Goal: Transaction & Acquisition: Purchase product/service

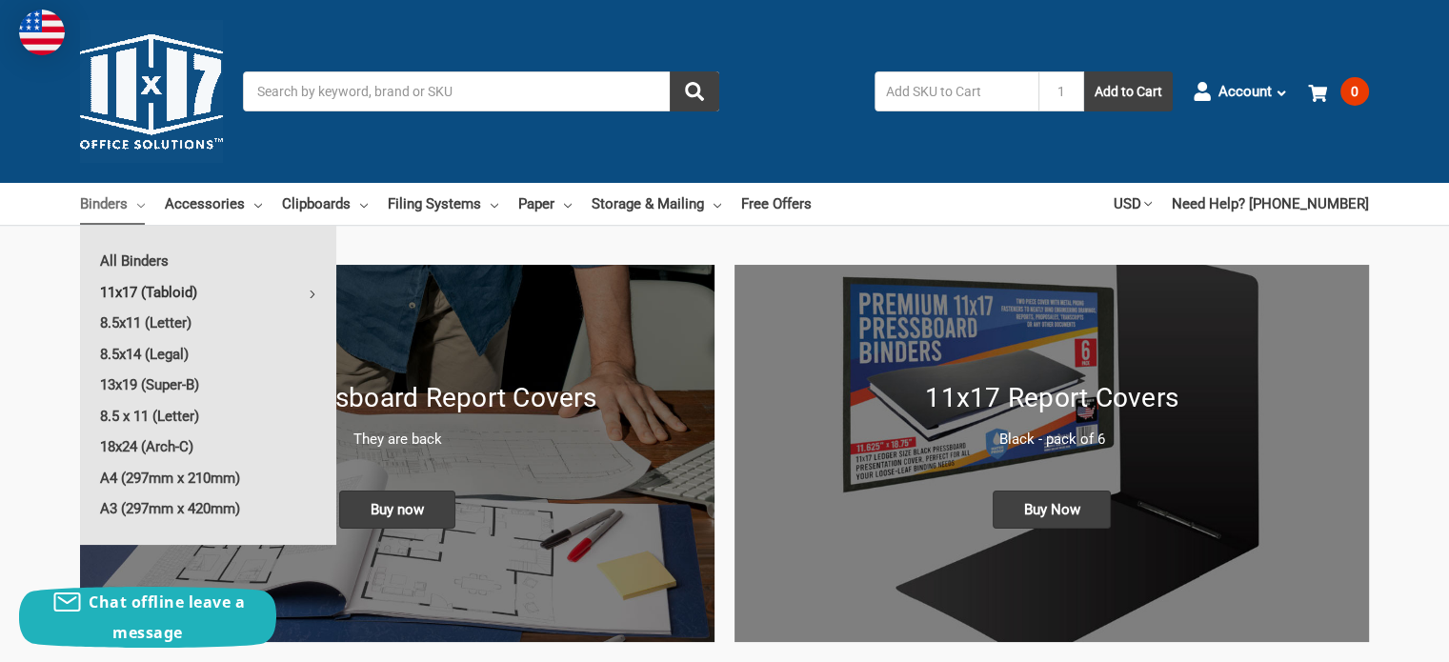
click at [126, 292] on link "11x17 (Tabloid)" at bounding box center [208, 292] width 256 height 30
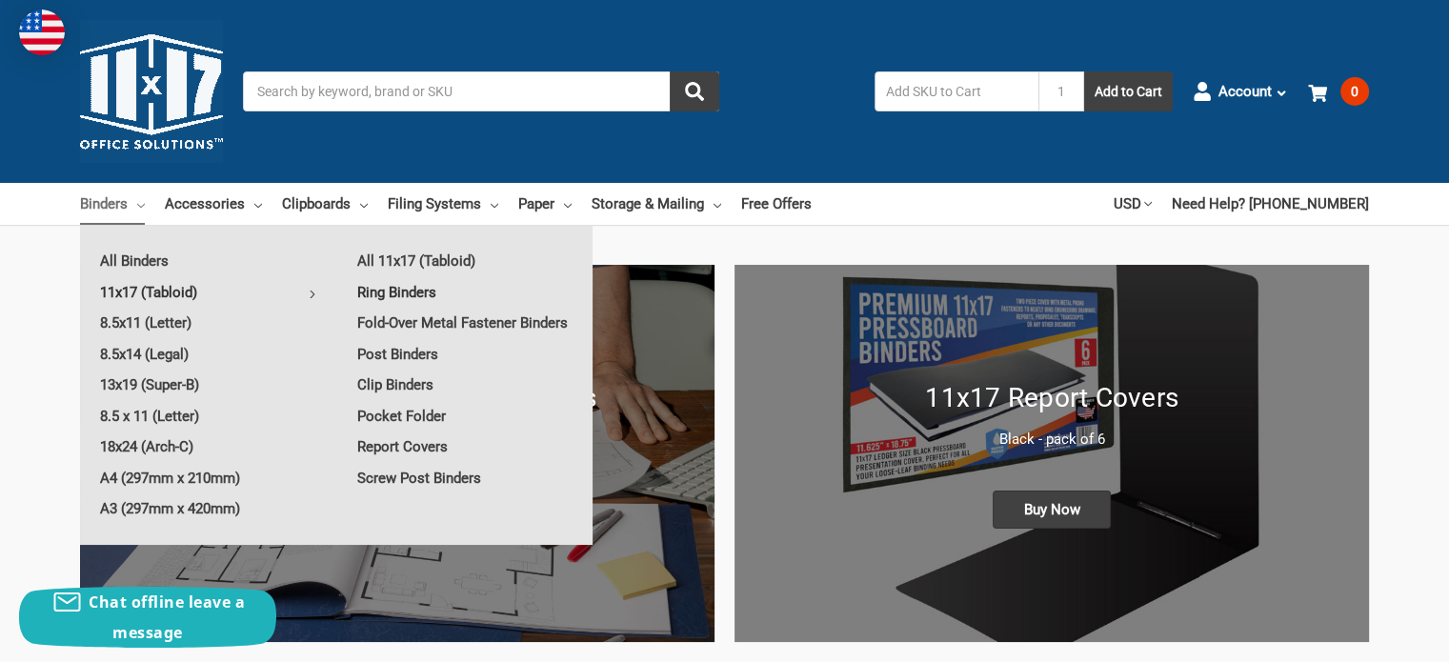
click at [411, 289] on link "Ring Binders" at bounding box center [464, 292] width 255 height 30
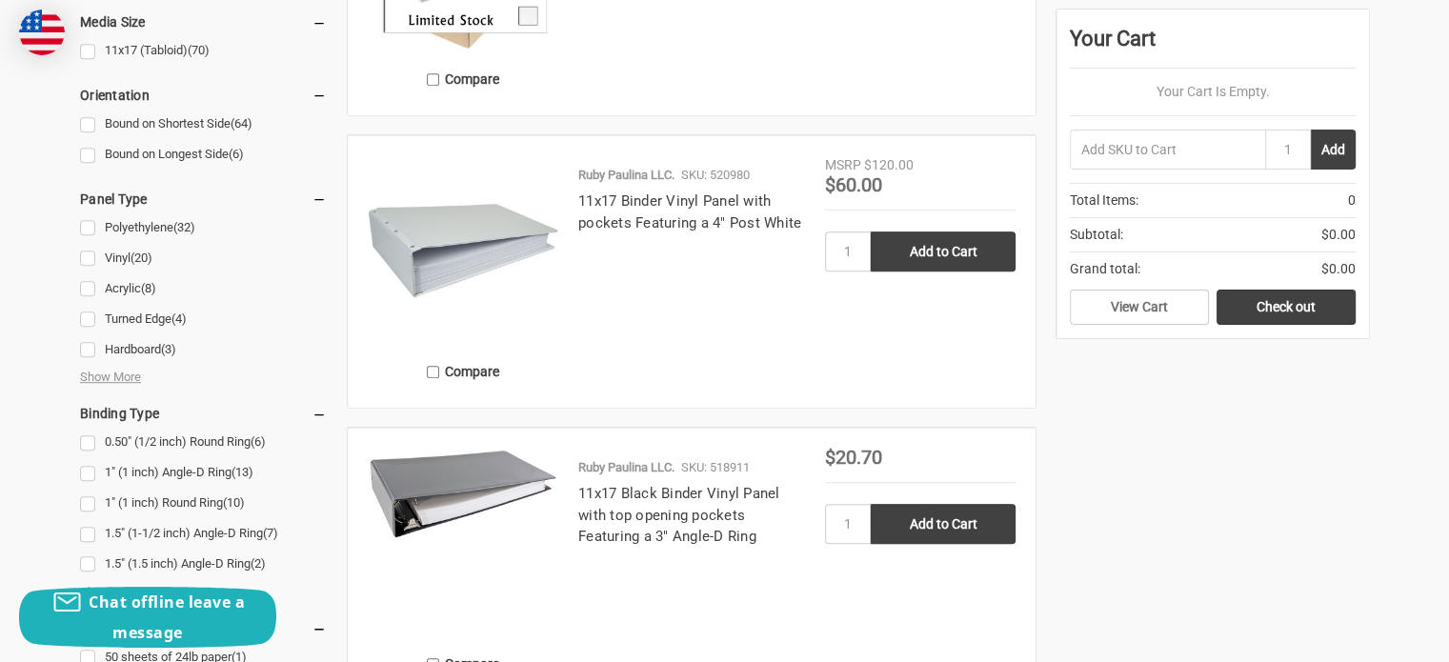
scroll to position [953, 0]
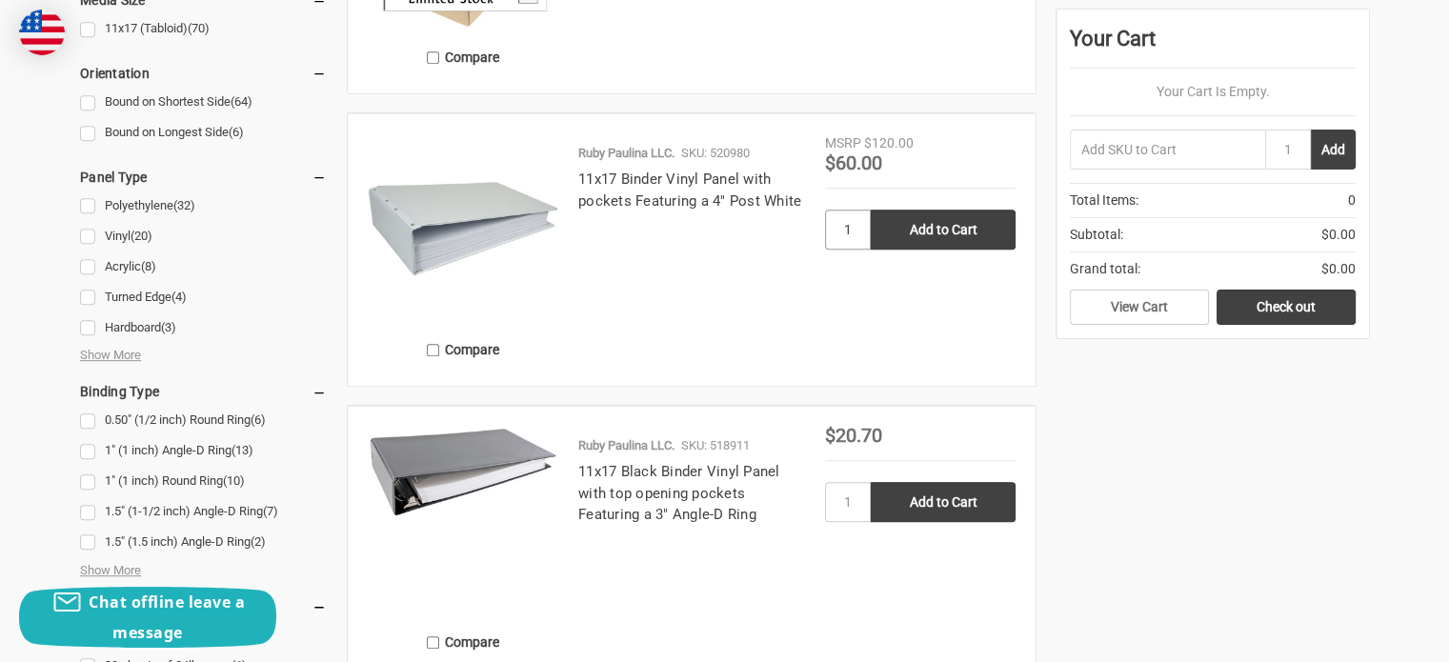
click at [854, 225] on input "1" at bounding box center [848, 230] width 46 height 40
click at [853, 497] on input "1" at bounding box center [848, 502] width 46 height 40
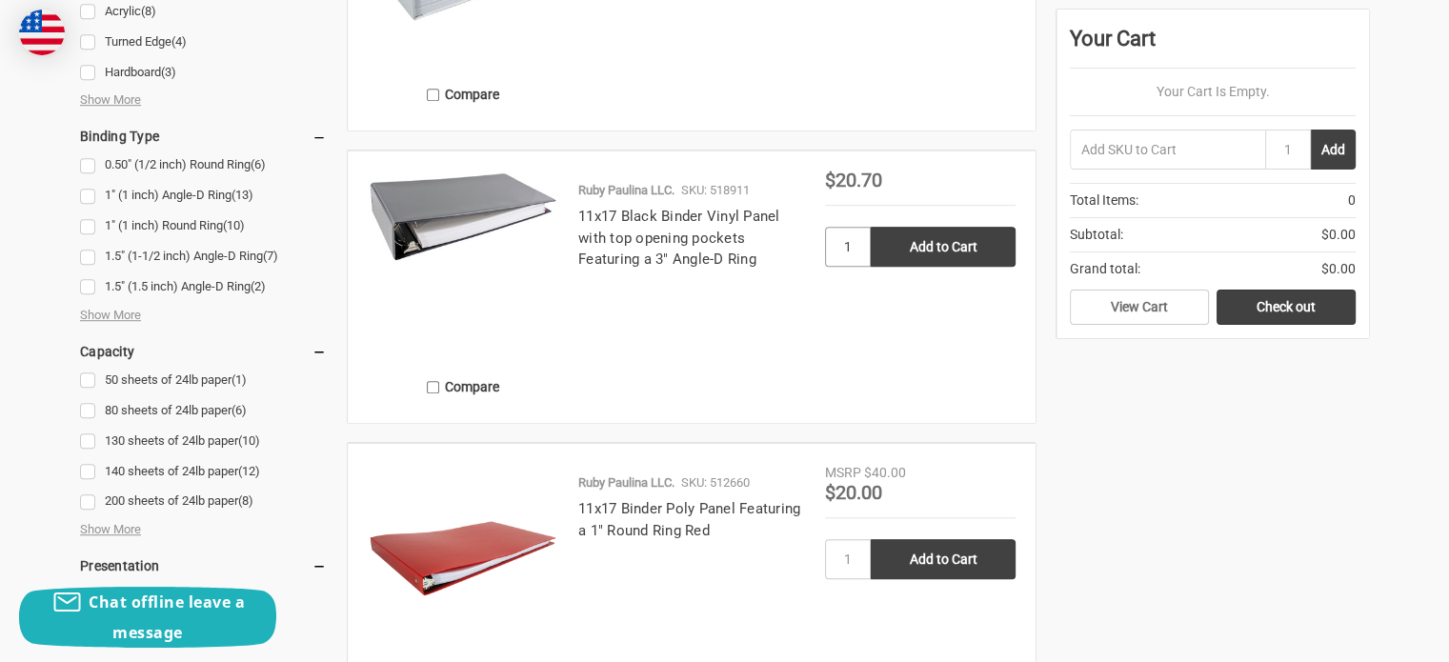
scroll to position [1238, 0]
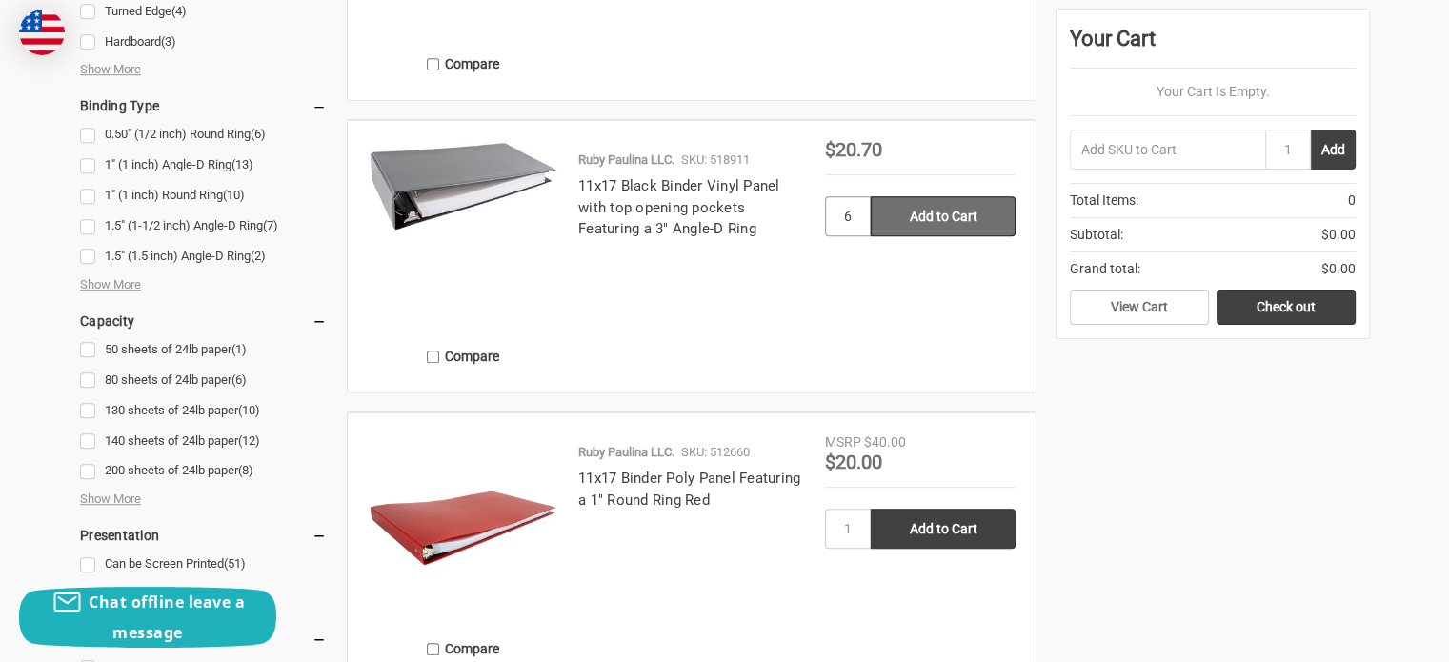
type input "6"
click at [888, 209] on input "Add to Cart" at bounding box center [943, 216] width 145 height 40
type input "Add to Cart"
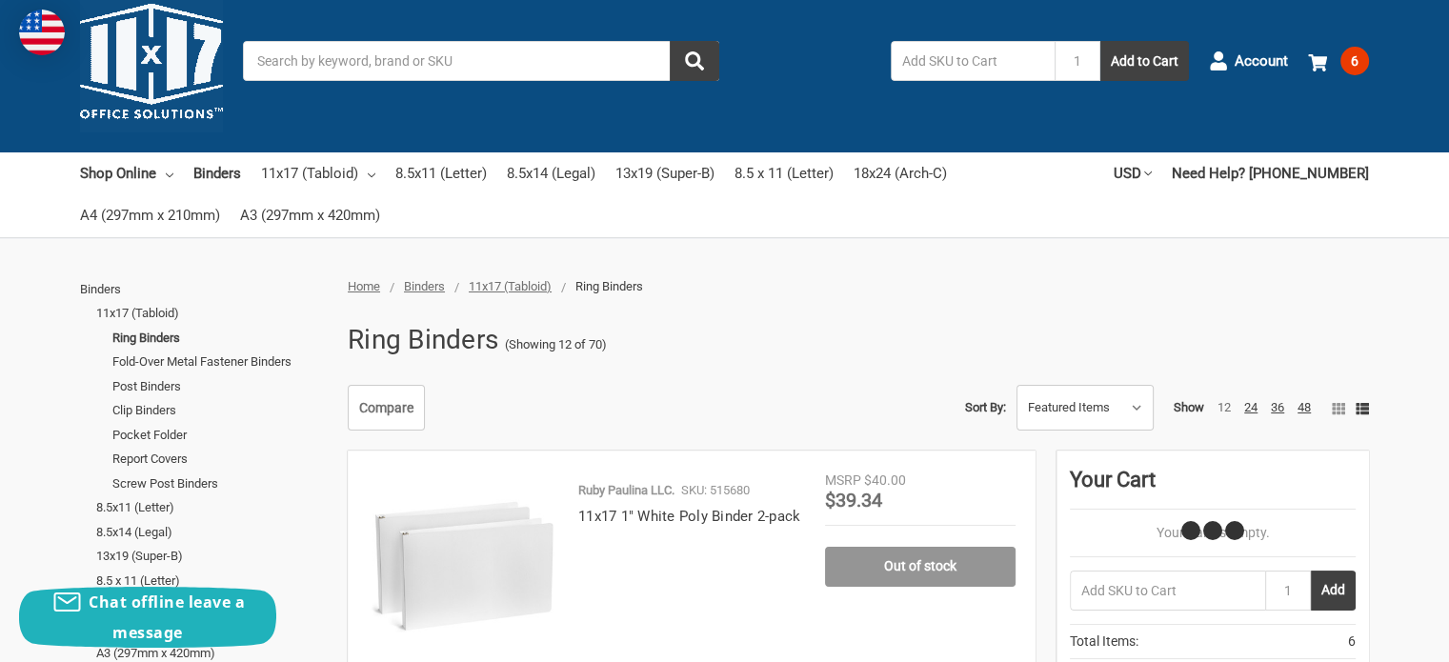
scroll to position [0, 0]
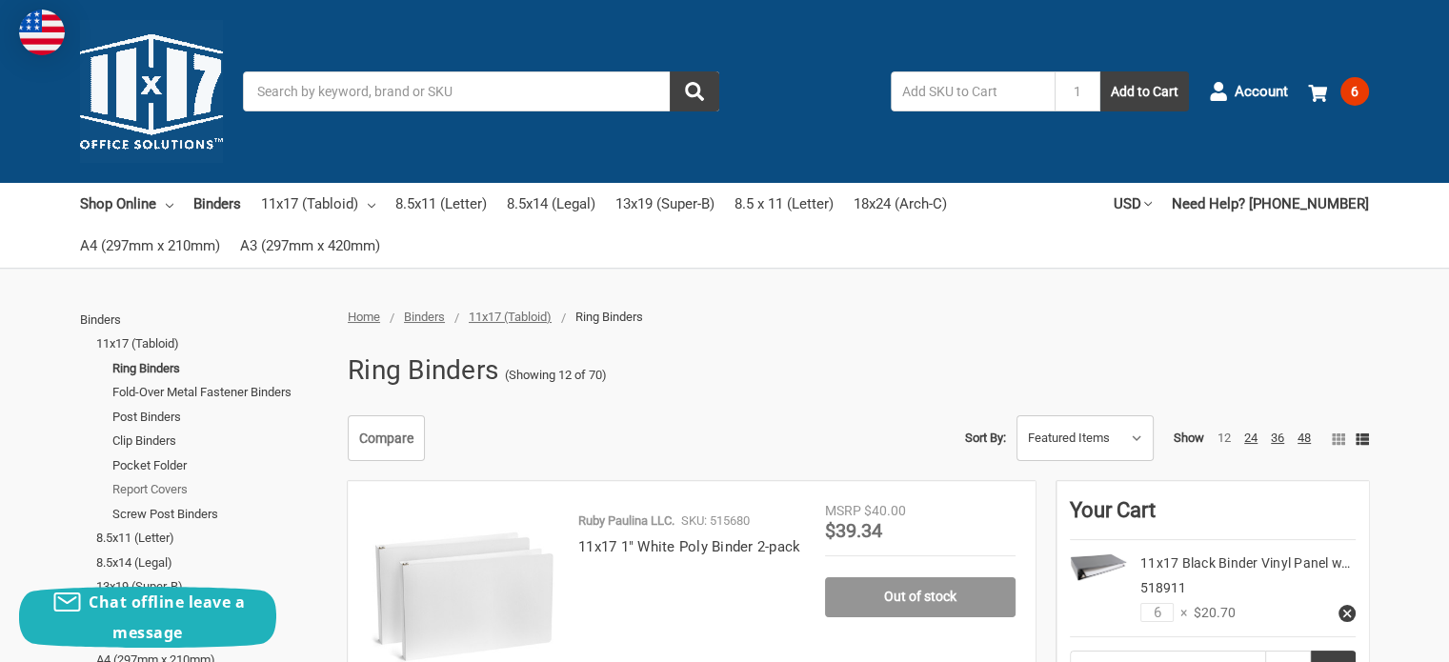
click at [178, 494] on link "Report Covers" at bounding box center [219, 489] width 214 height 25
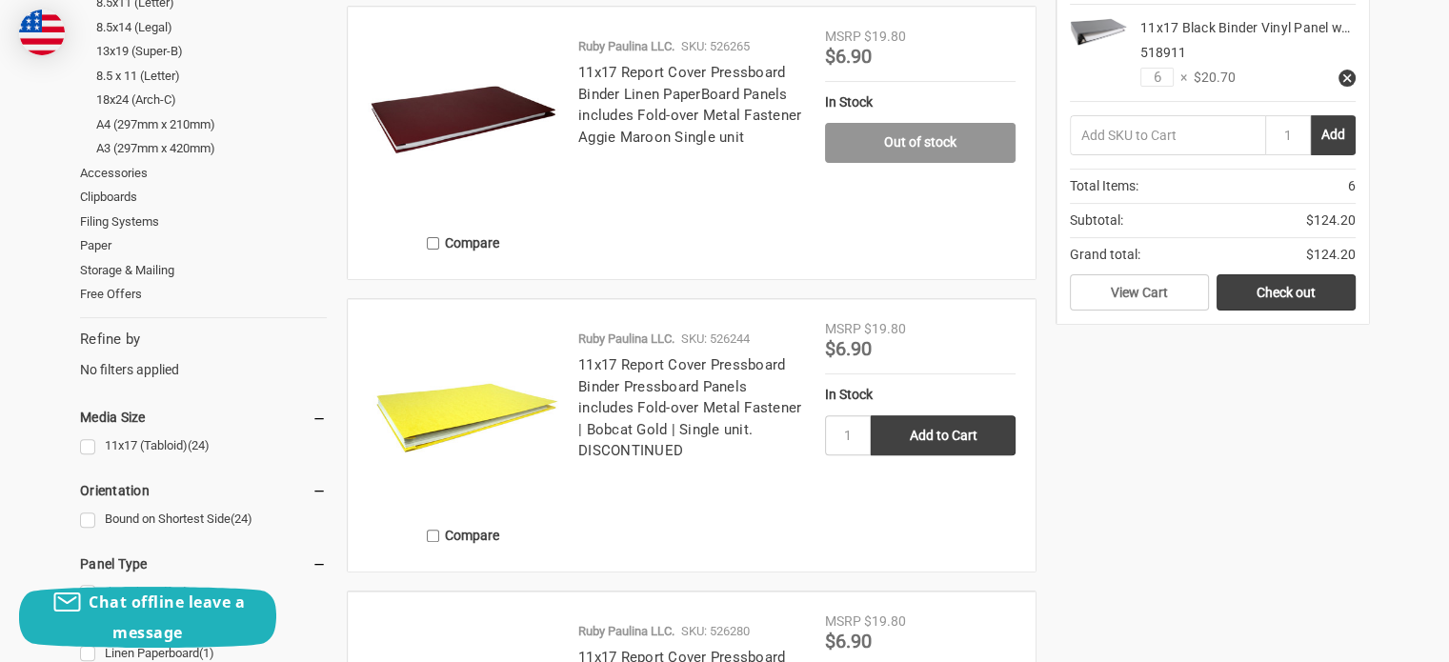
scroll to position [381, 0]
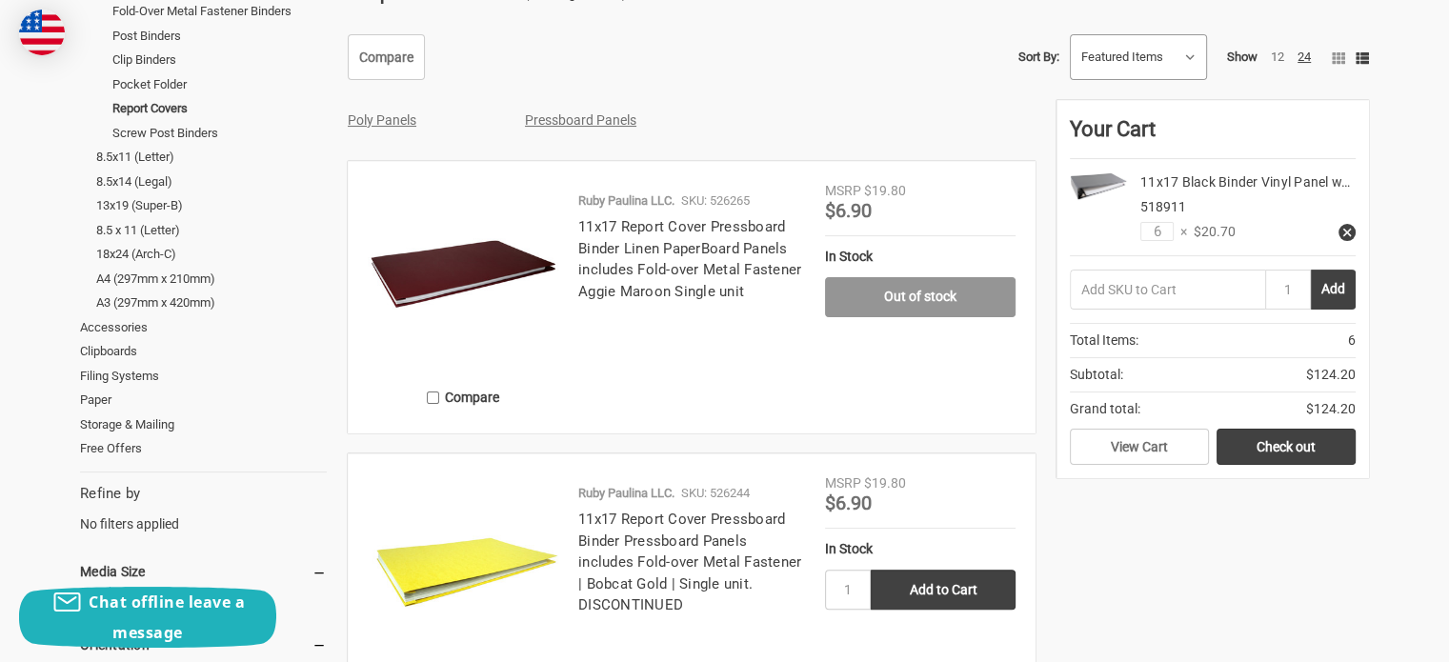
click at [1096, 58] on select "Featured Items Newest Items Best Selling A to Z Z to A By Review Price: Ascendi…" at bounding box center [1138, 57] width 135 height 44
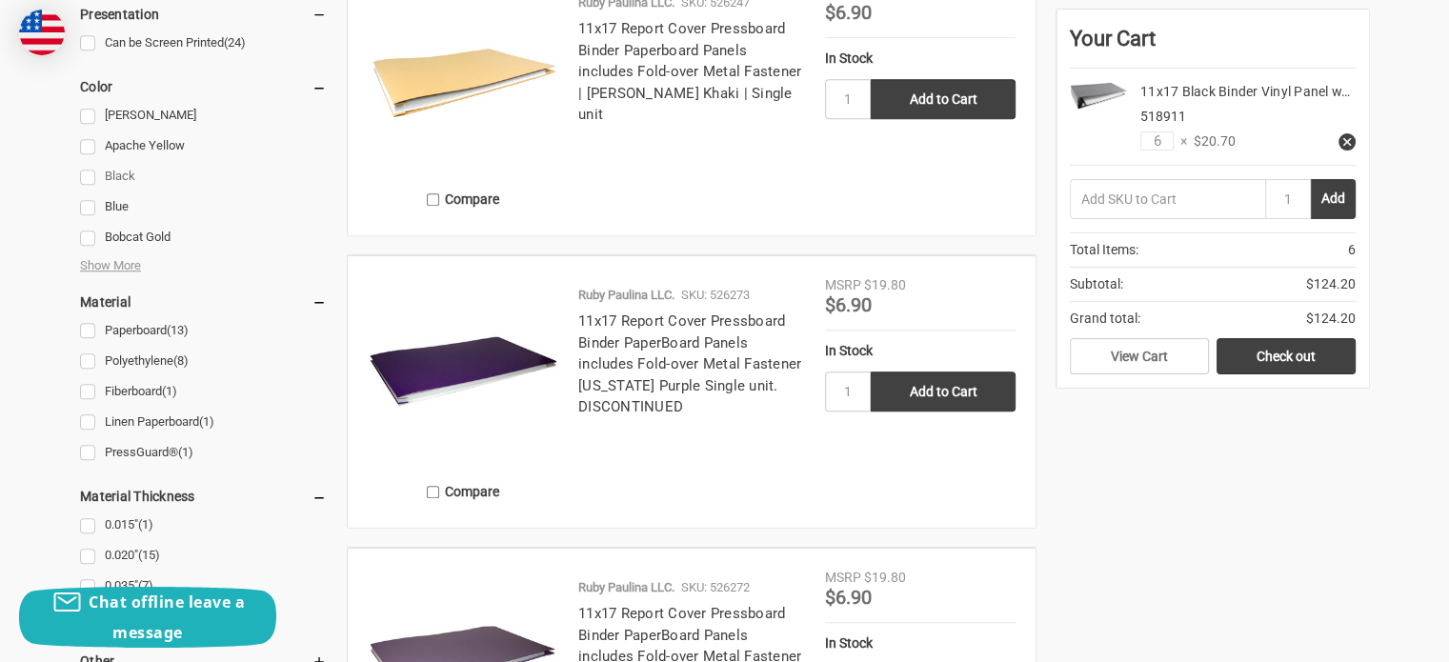
scroll to position [1429, 0]
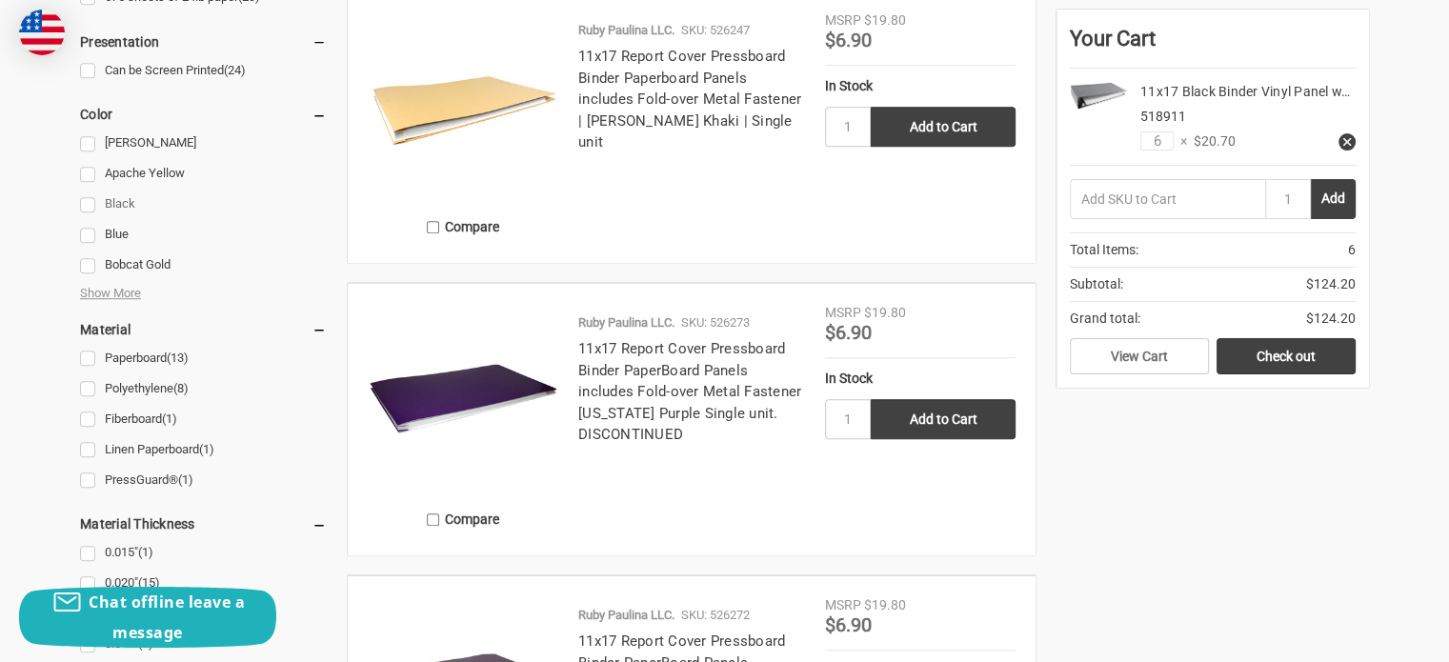
click at [87, 204] on link "Black" at bounding box center [203, 204] width 247 height 26
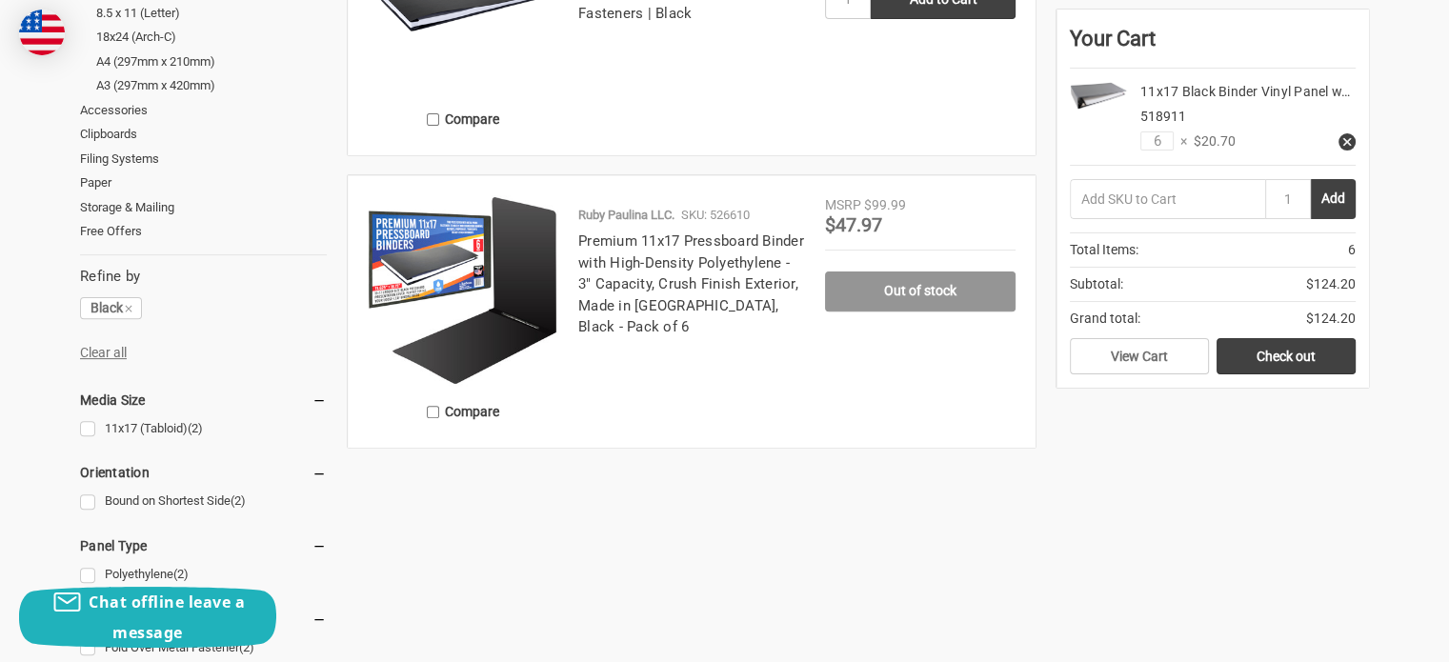
scroll to position [381, 0]
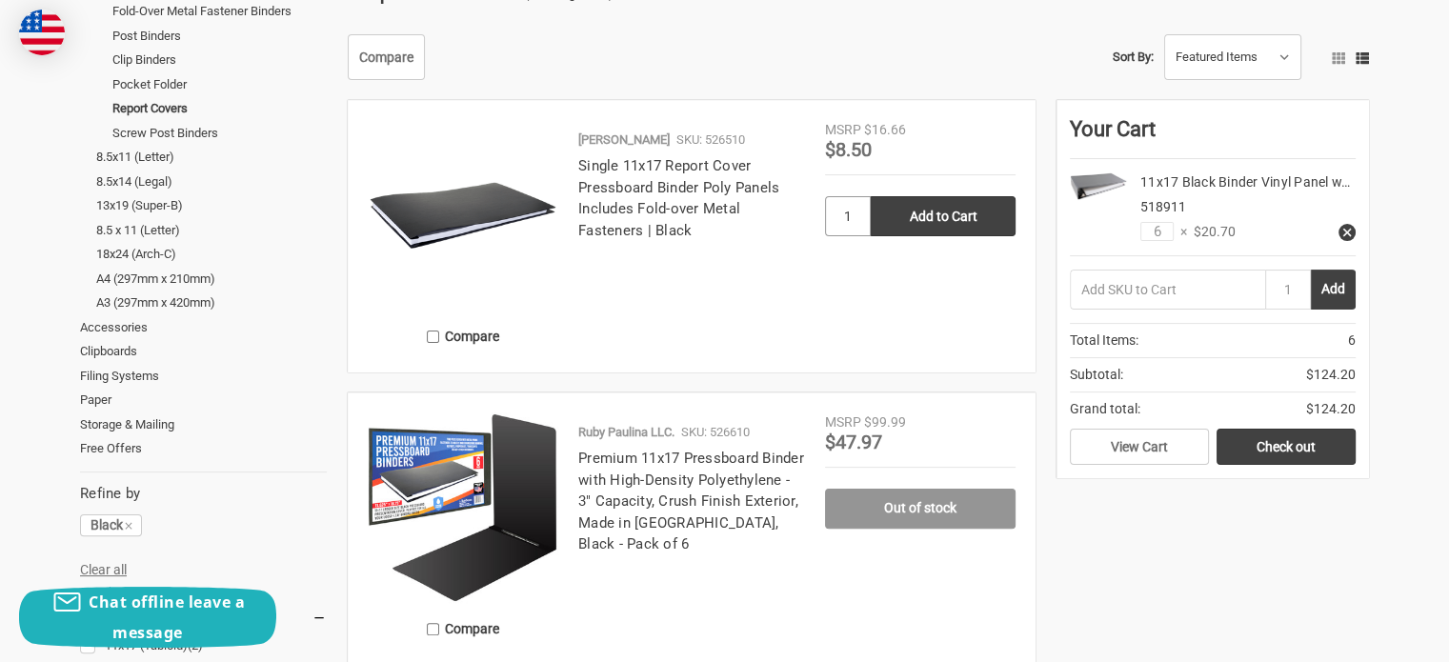
click at [854, 213] on input "1" at bounding box center [848, 216] width 46 height 40
type input "8"
click at [975, 222] on input "Add to Cart" at bounding box center [943, 216] width 145 height 40
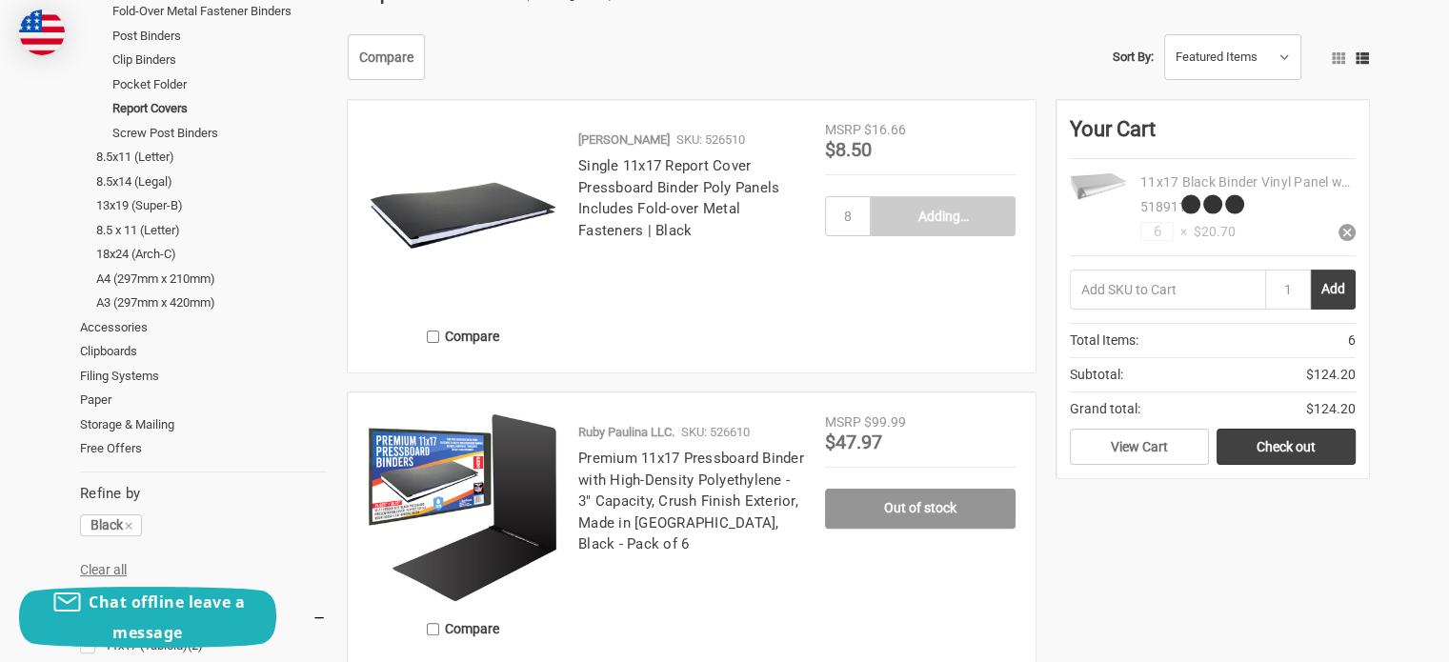
type input "Add to Cart"
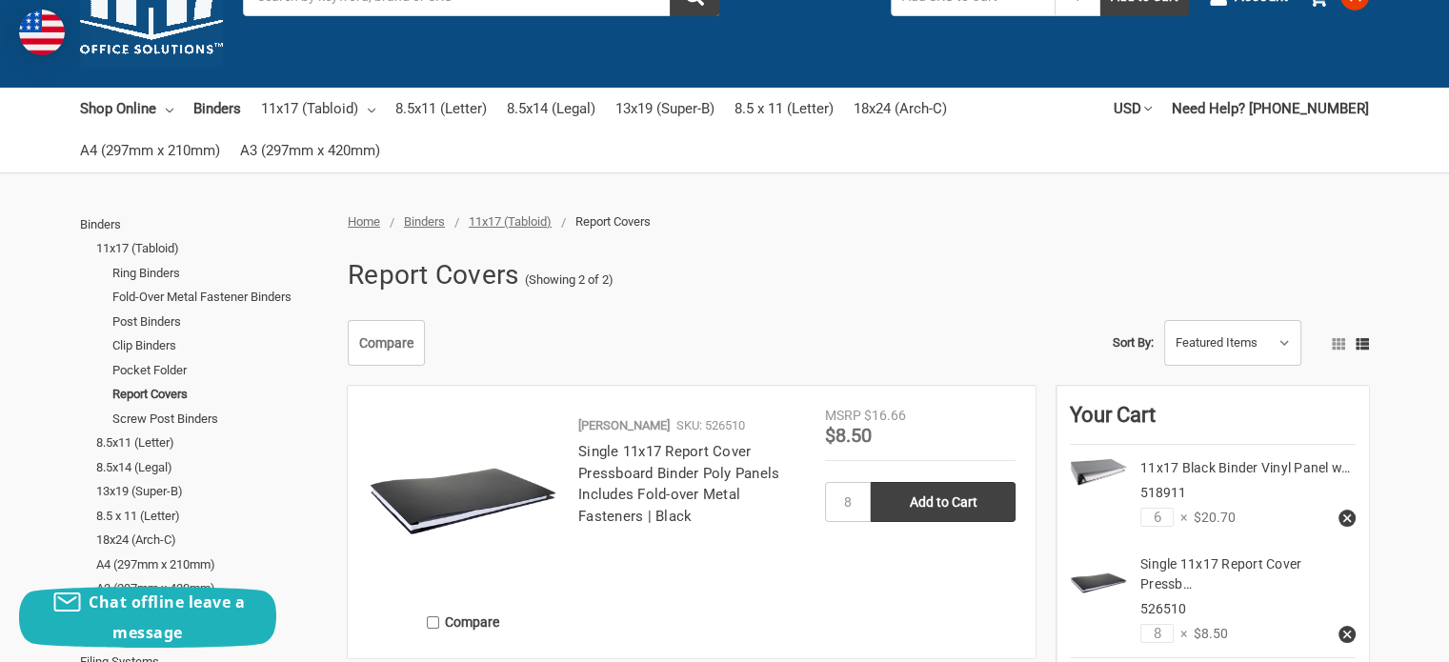
scroll to position [0, 0]
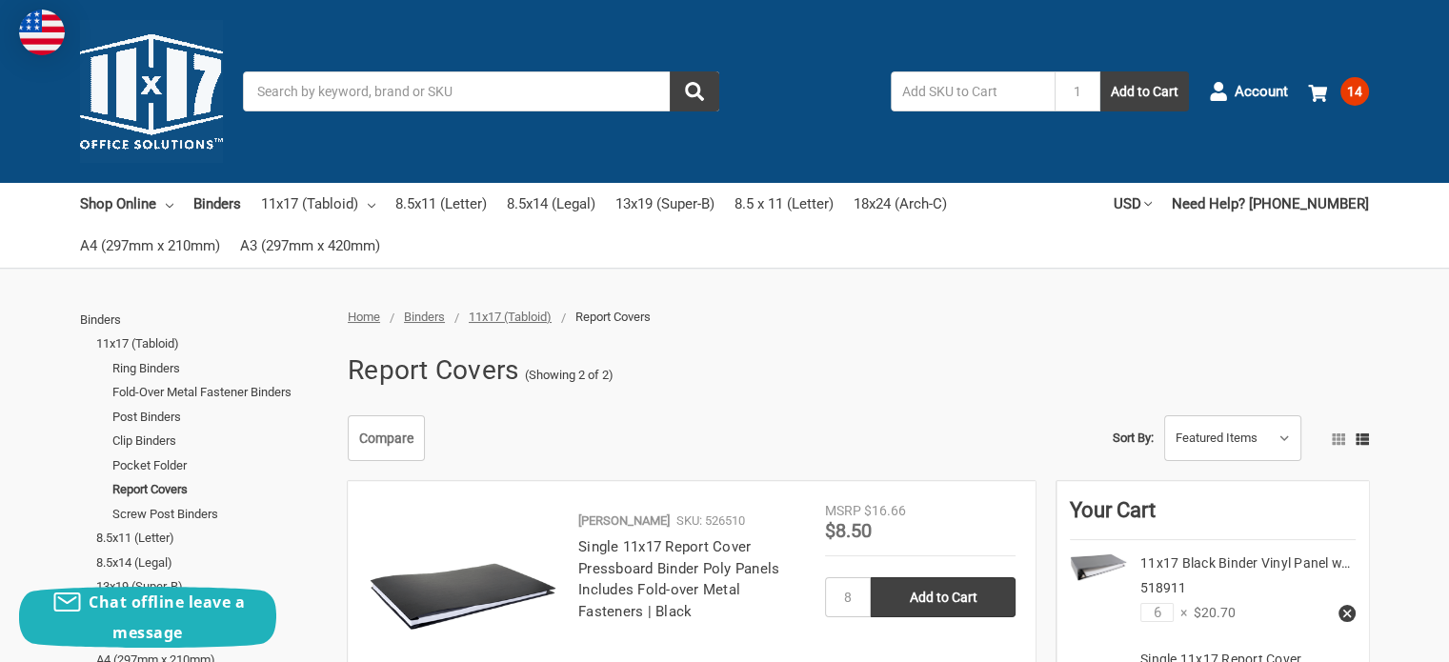
click at [816, 129] on div "Toggle menu Search 1 Add to Cart Account 14 Your Cart Your Cart Is Empty. 11x17…" at bounding box center [724, 91] width 1449 height 183
click at [1363, 97] on span "14" at bounding box center [1354, 91] width 29 height 29
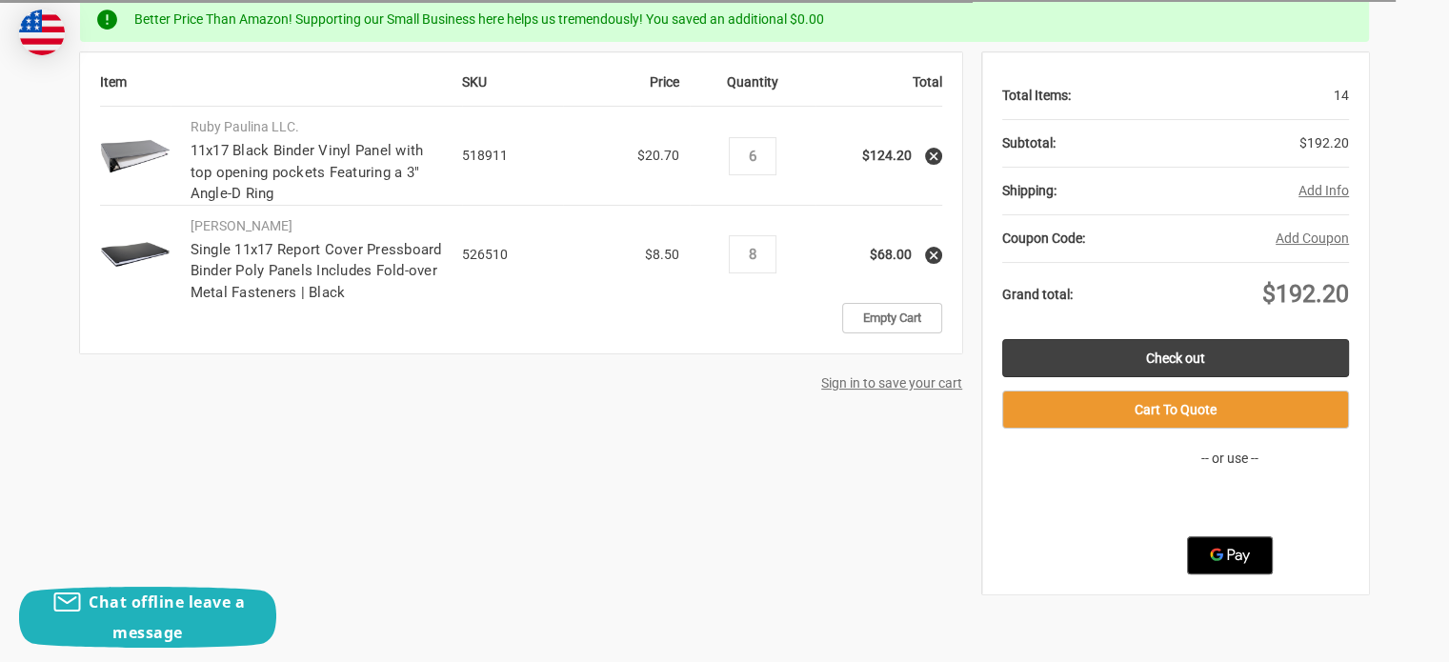
scroll to position [381, 0]
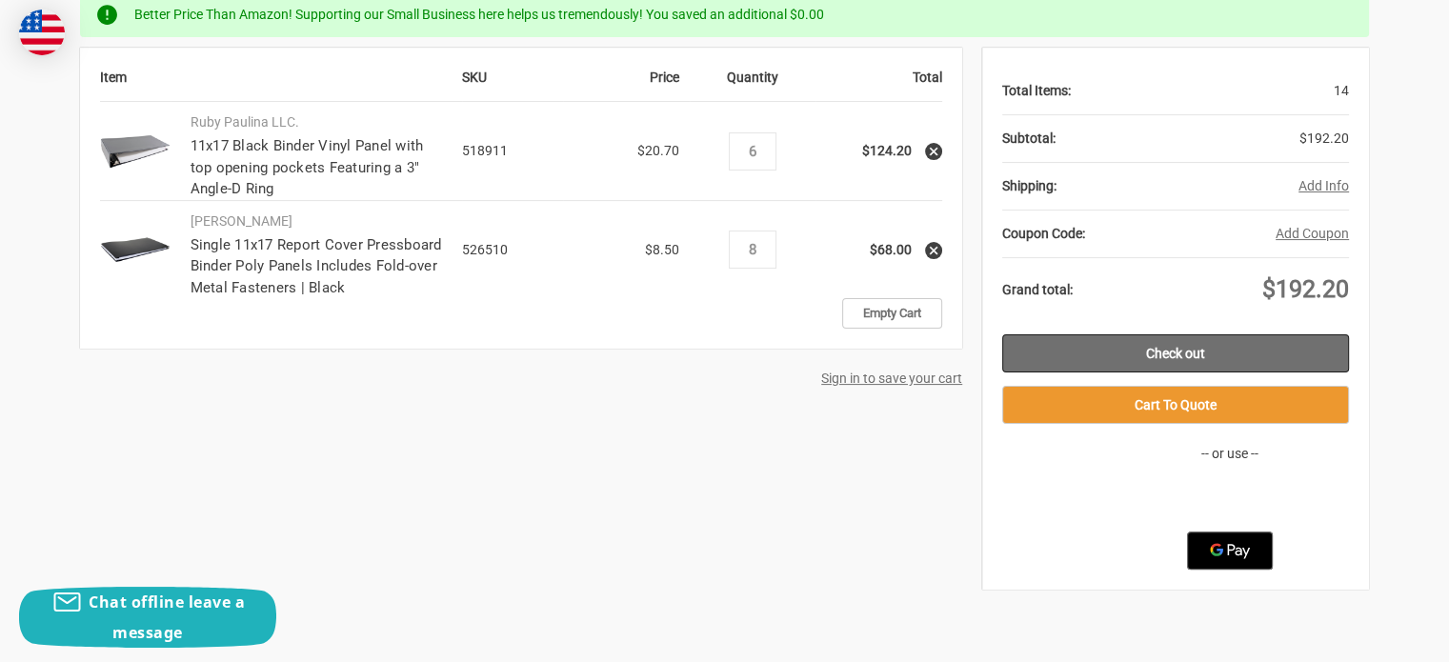
click at [1115, 343] on link "Check out" at bounding box center [1175, 353] width 347 height 38
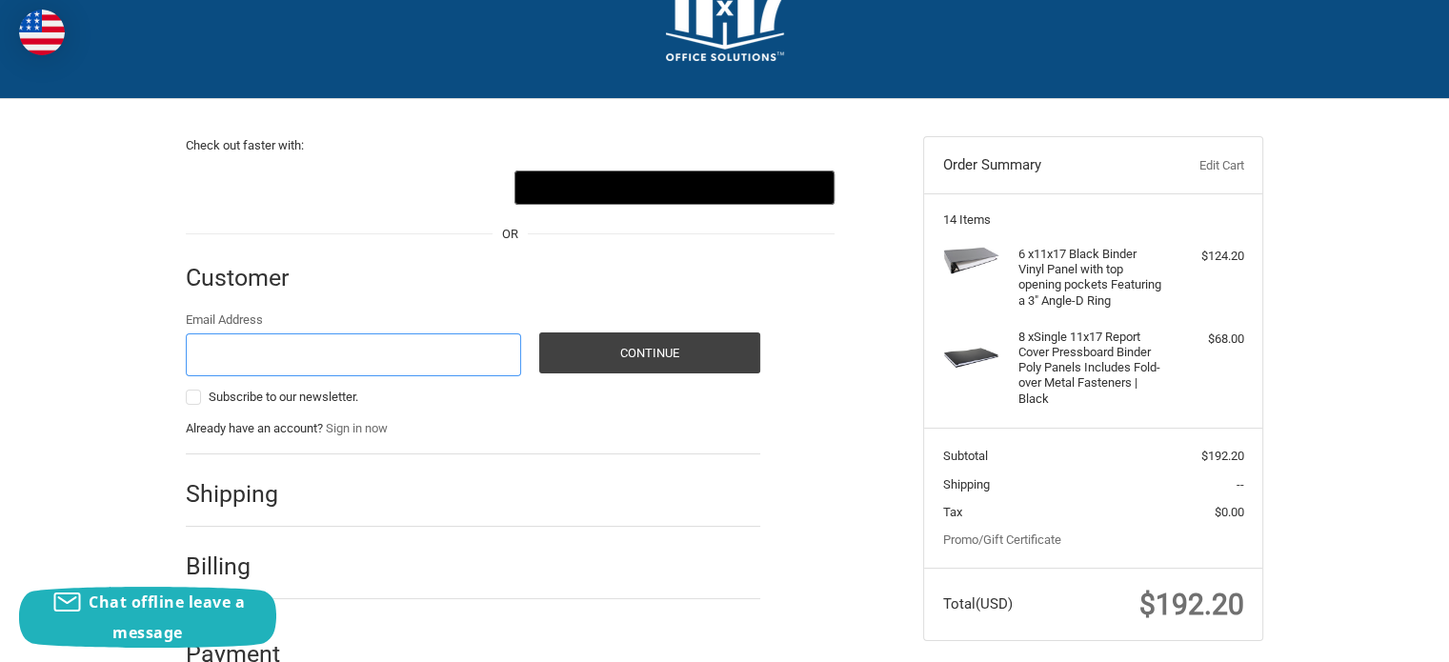
scroll to position [116, 0]
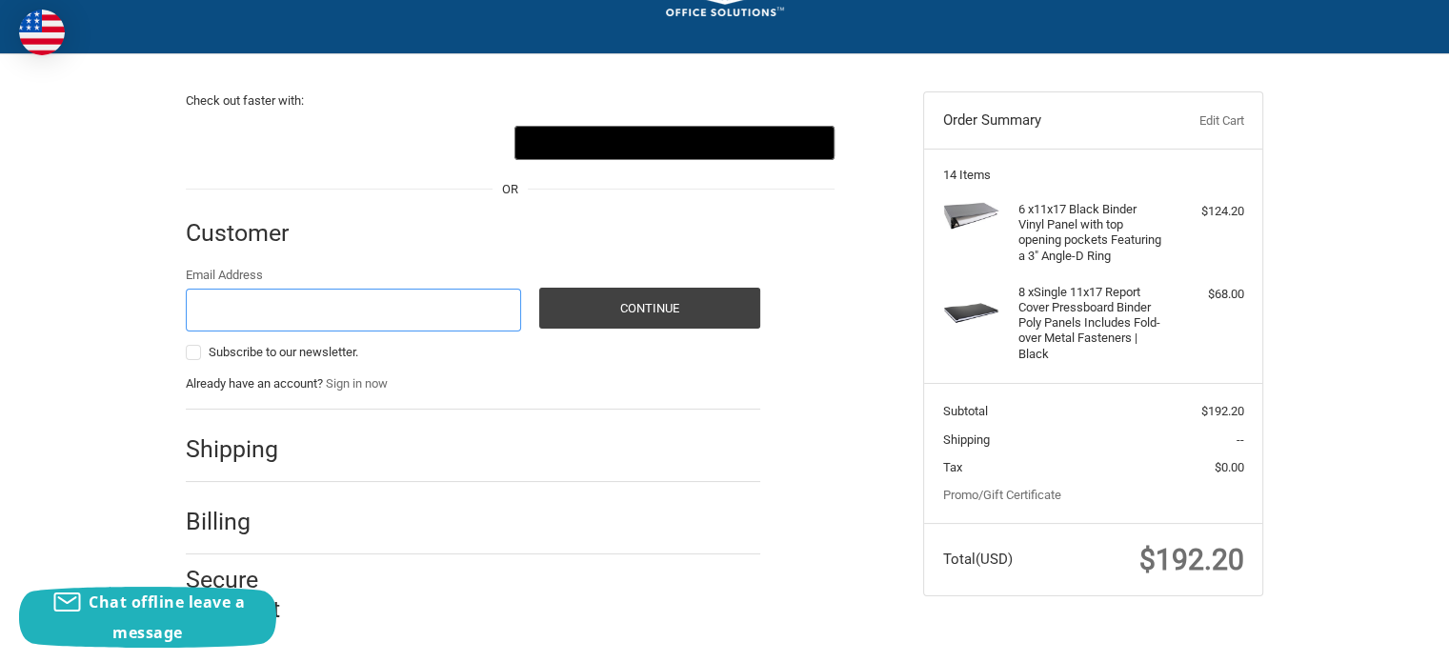
click at [344, 308] on input "Email Address" at bounding box center [353, 310] width 335 height 43
type input "ctrejo@turner-industries.com"
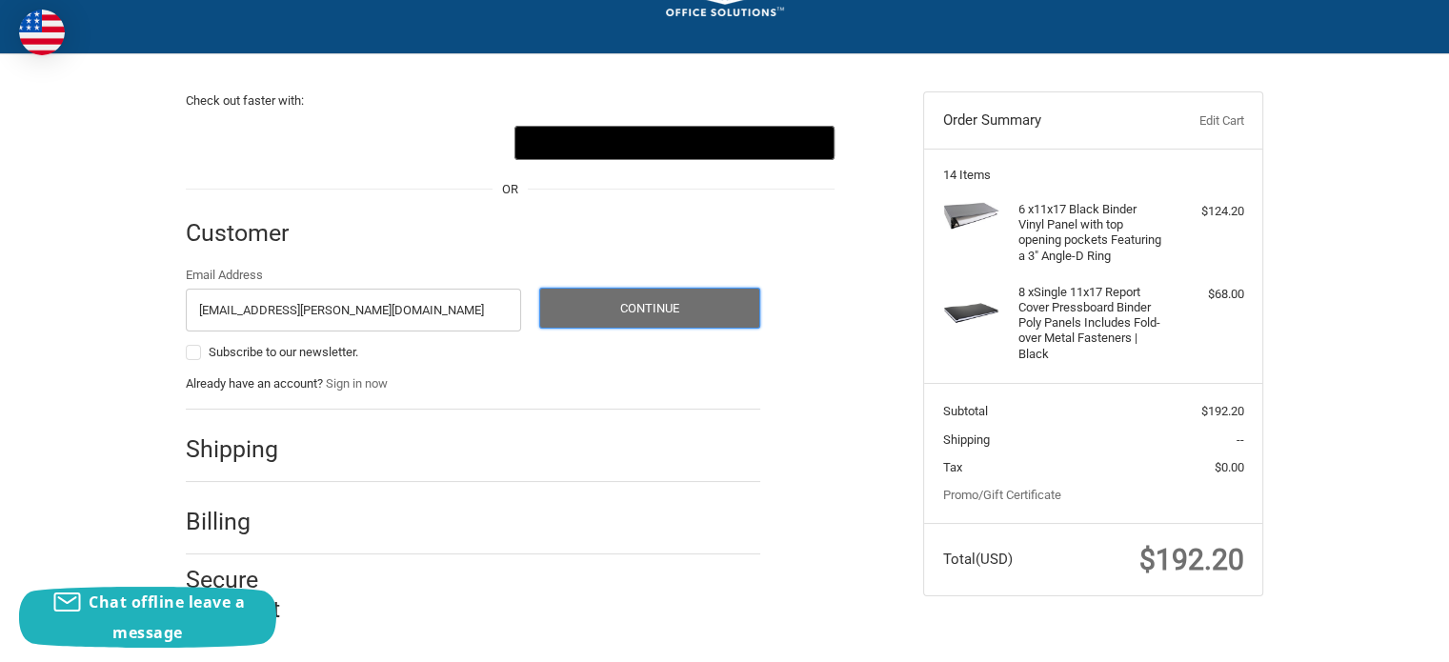
click at [609, 306] on button "Continue" at bounding box center [649, 308] width 221 height 41
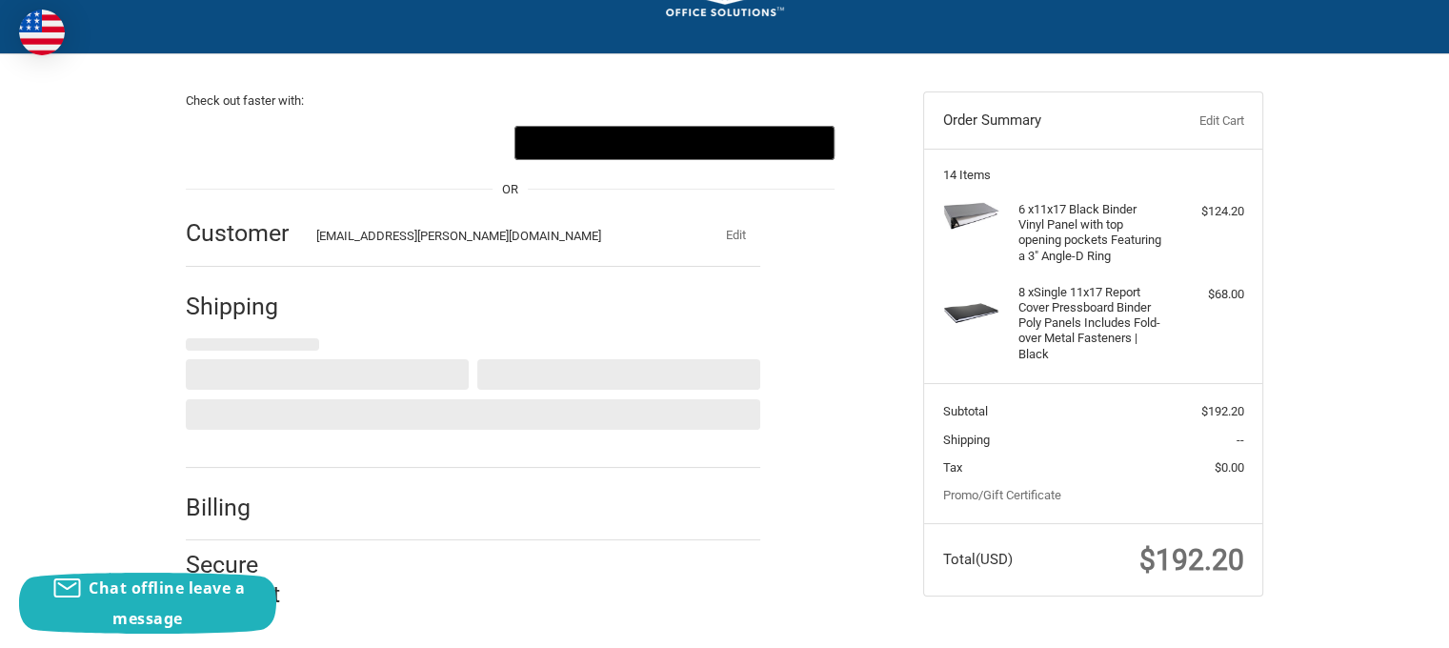
select select "US"
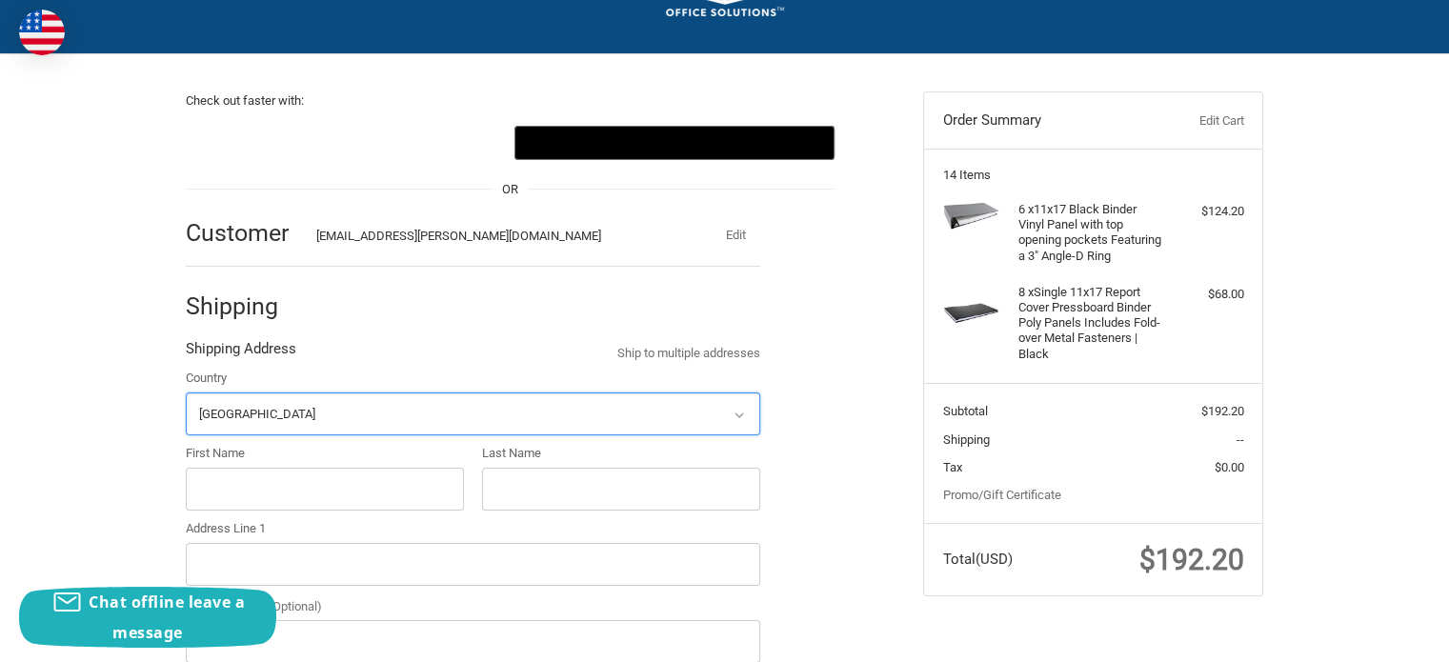
scroll to position [250, 0]
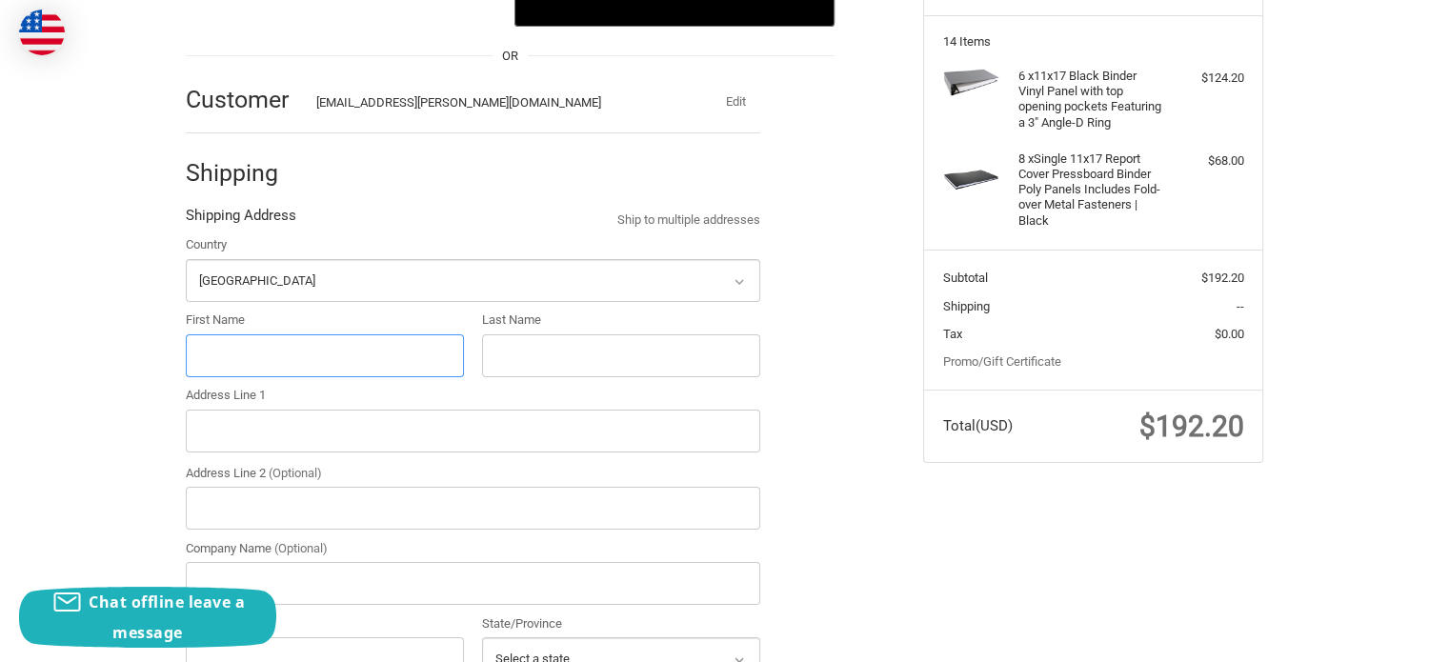
click at [245, 344] on input "First Name" at bounding box center [325, 355] width 278 height 43
type input "Christian"
type input "Trejo"
type input "6501 Trowbridge Dr."
type input "North Side Plant"
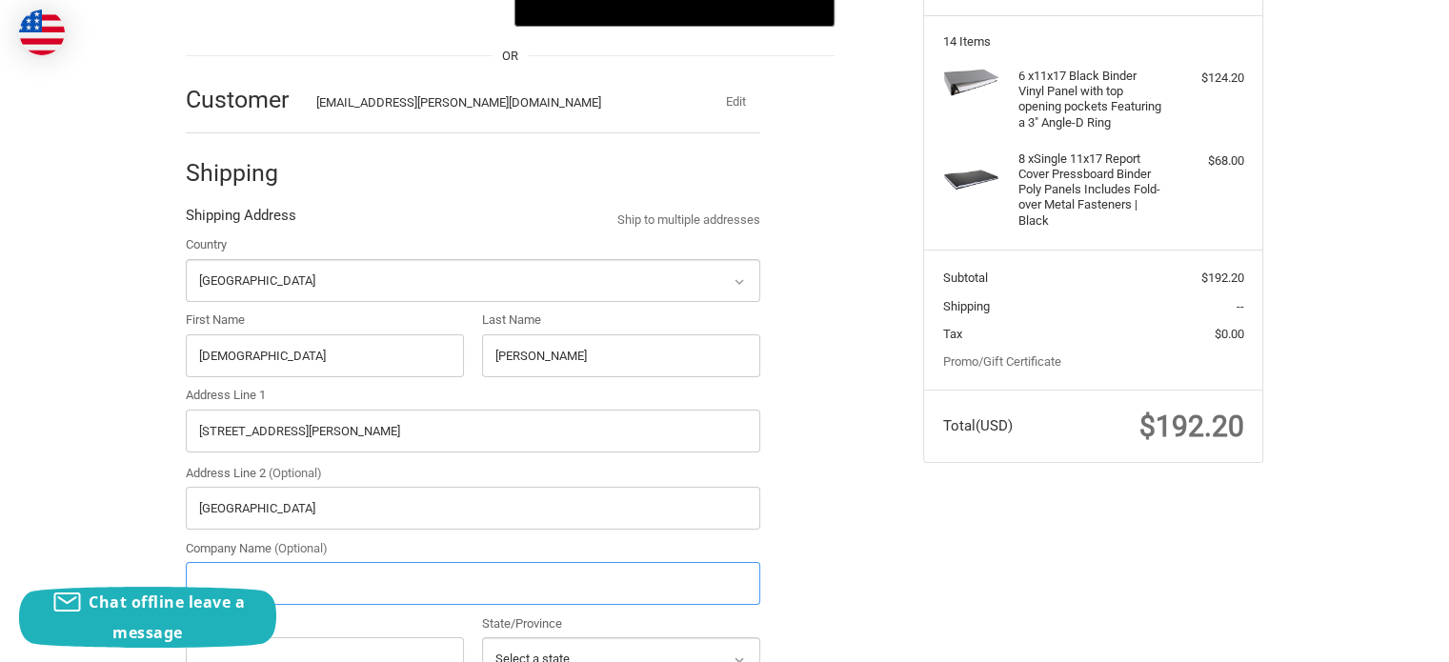
type input "Turner Industries"
type input "El Paso"
select select "TX"
type input "79905"
type input "9153199344"
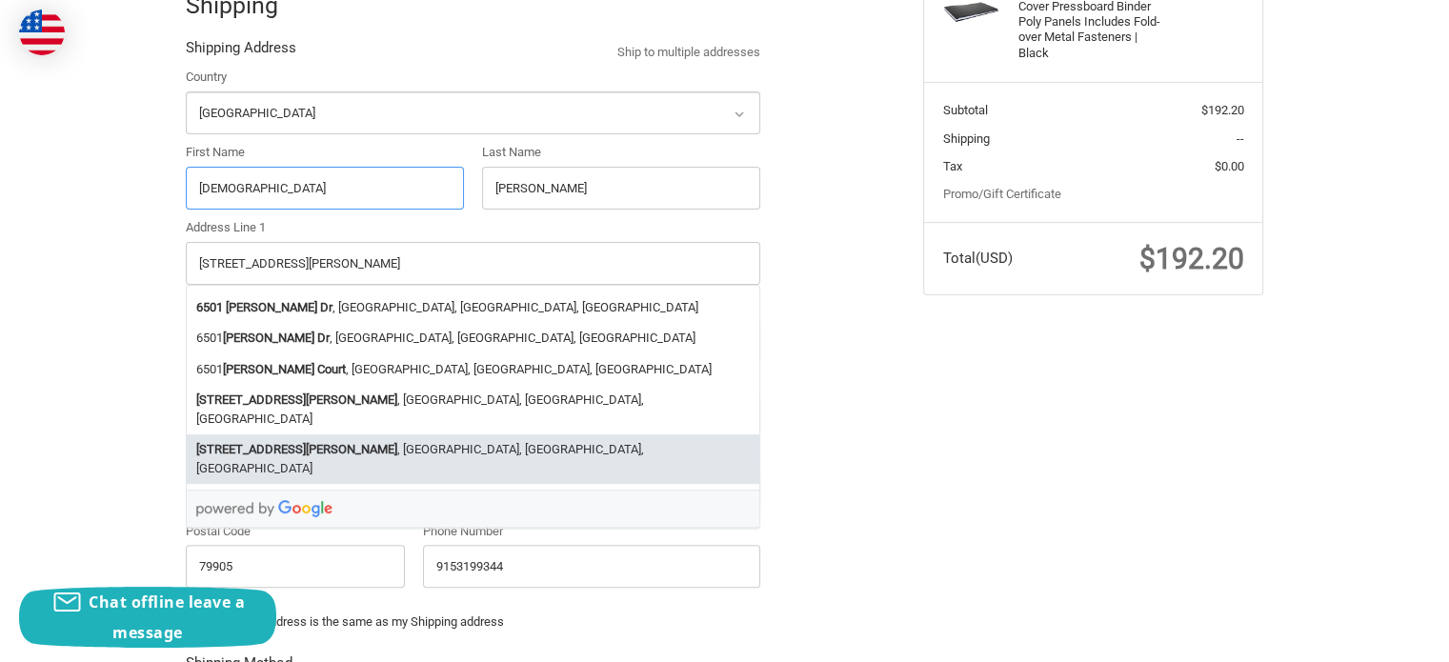
scroll to position [440, 0]
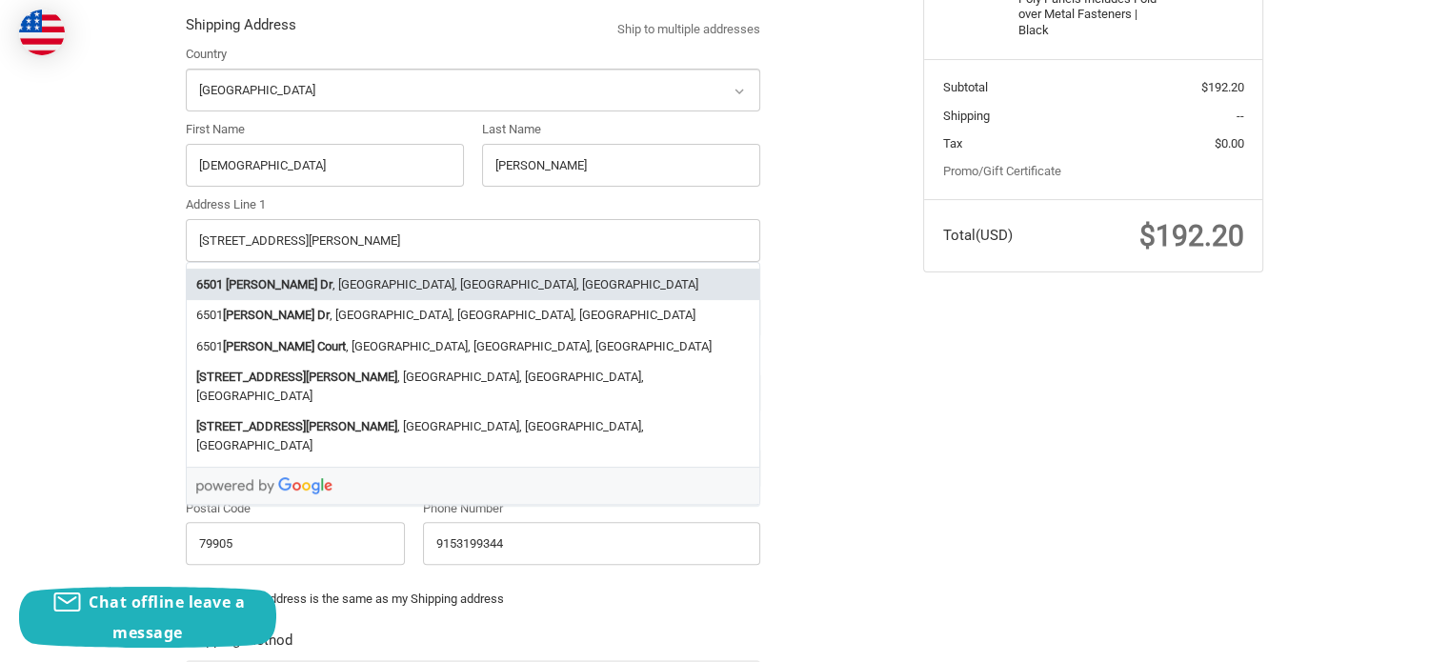
click at [109, 227] on div "Check out faster with: @import url(//fonts.googleapis.com/css?family=Google+San…" at bounding box center [724, 405] width 1449 height 1351
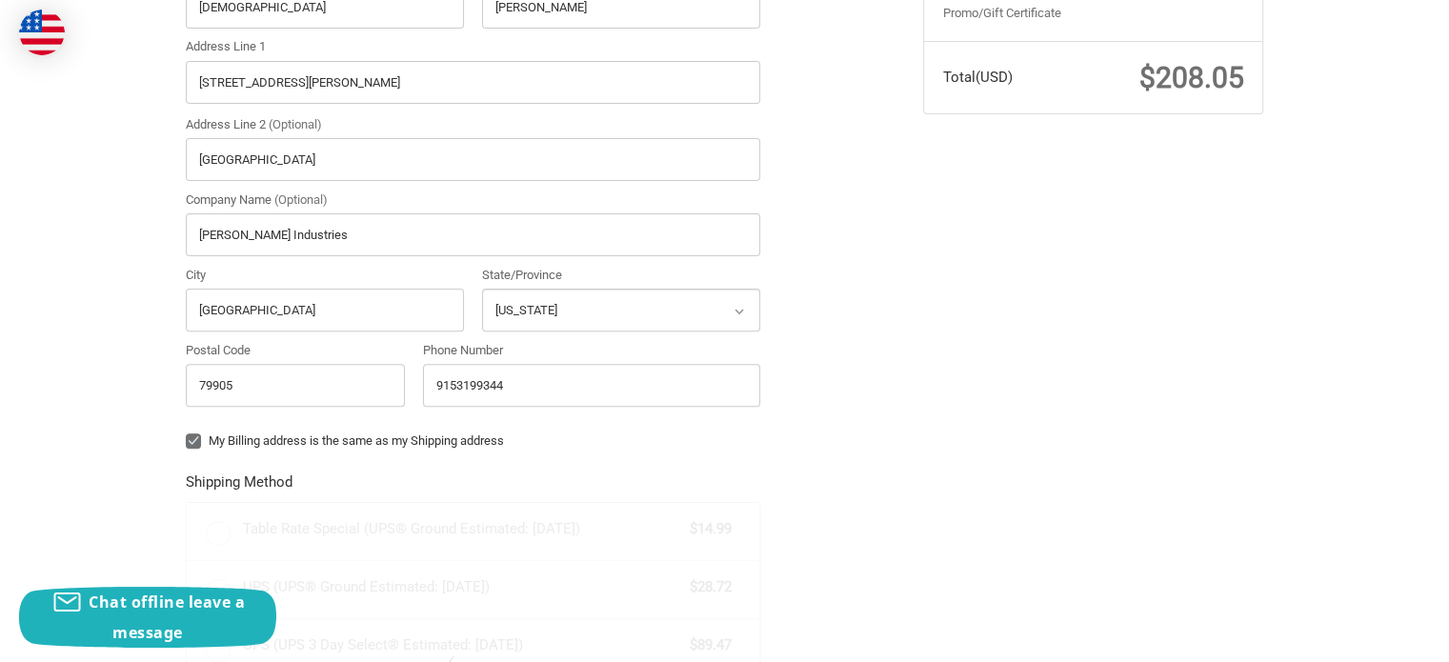
scroll to position [631, 0]
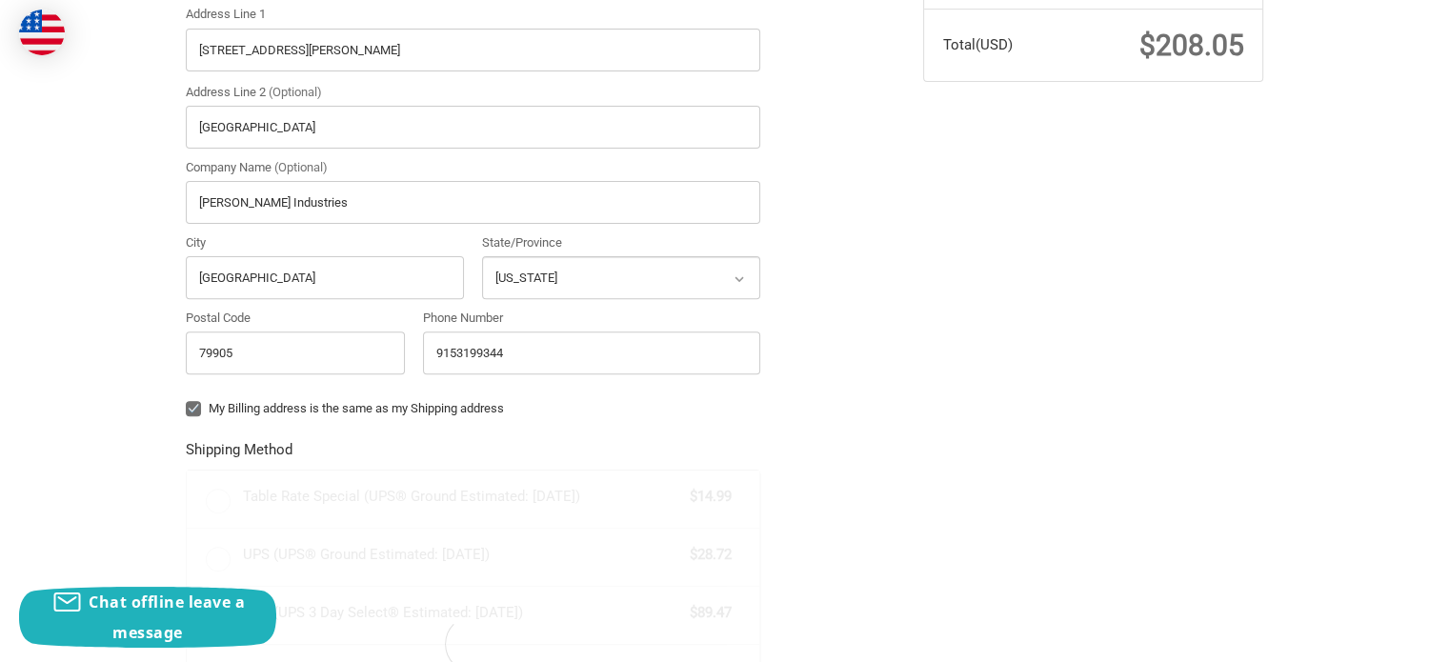
radio input "true"
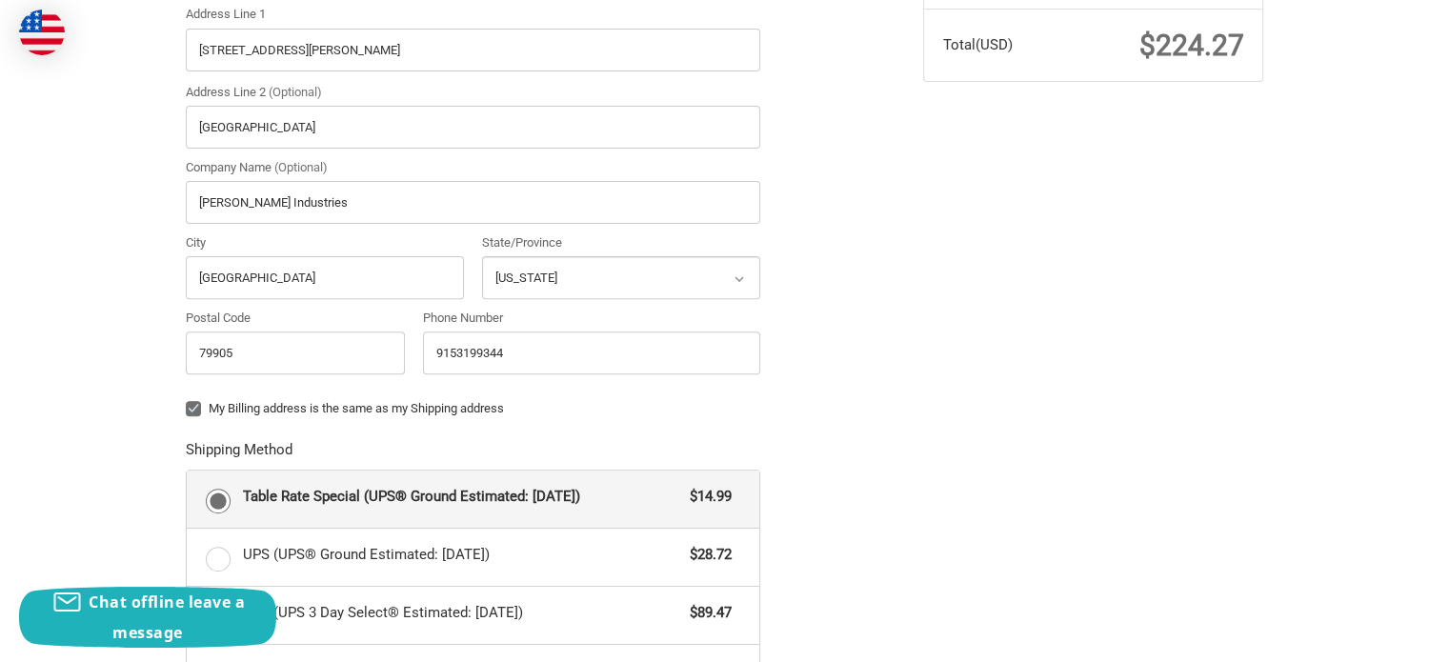
click at [195, 419] on div "My Billing address is the same as my Shipping address" at bounding box center [473, 411] width 574 height 25
click at [194, 407] on label "My Billing address is the same as my Shipping address" at bounding box center [473, 408] width 574 height 15
click at [187, 400] on input "My Billing address is the same as my Shipping address" at bounding box center [186, 399] width 1 height 1
checkbox input "false"
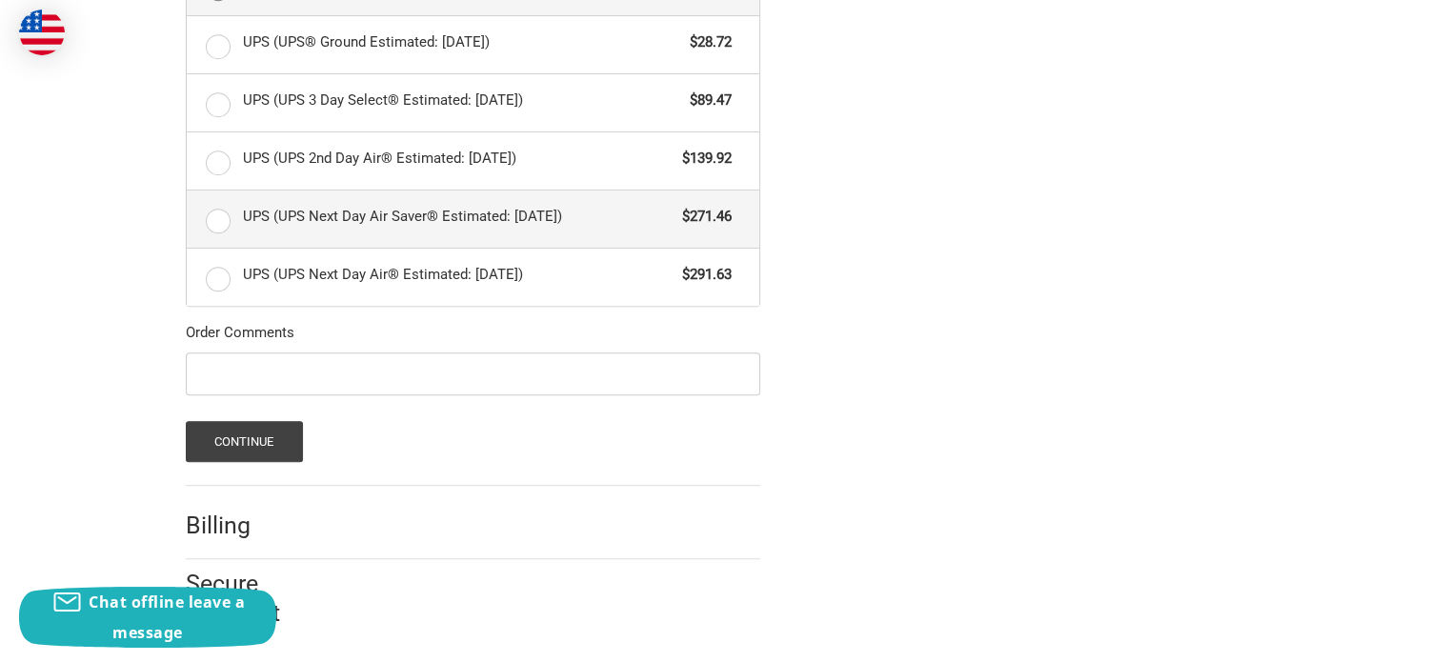
scroll to position [1146, 0]
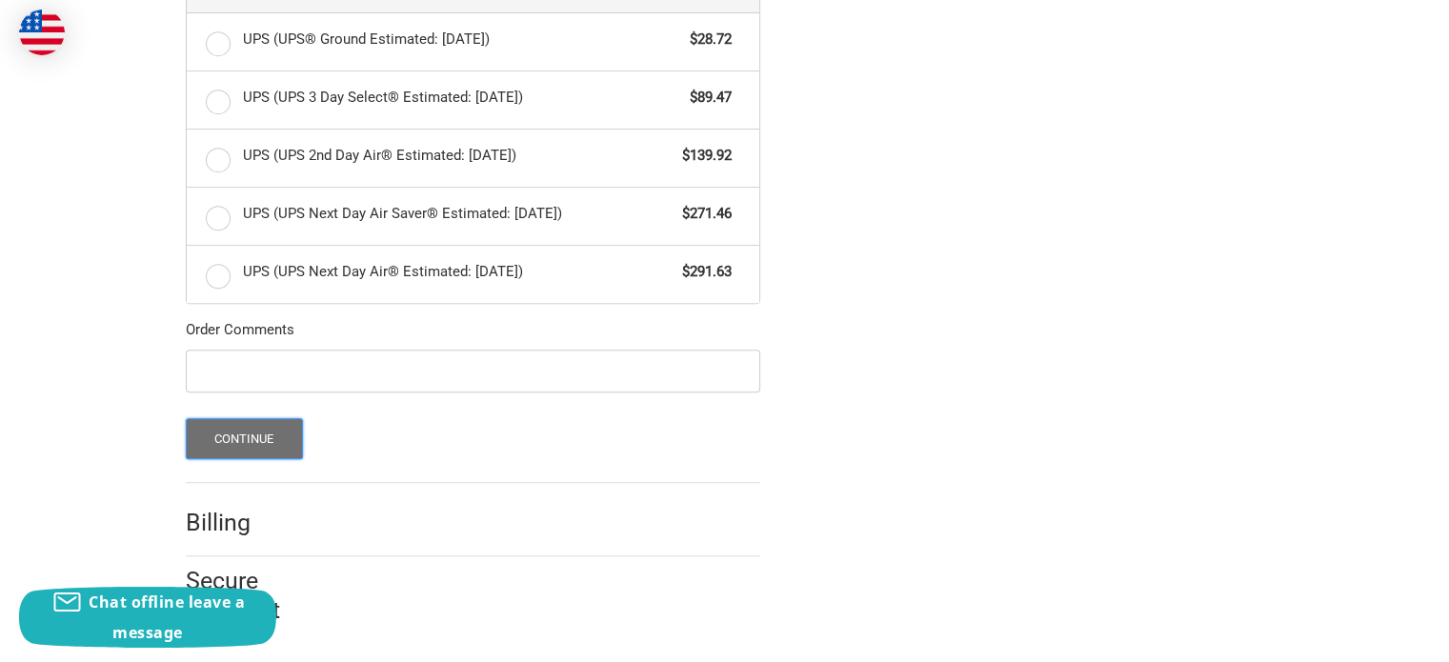
click at [212, 437] on button "Continue" at bounding box center [244, 438] width 117 height 41
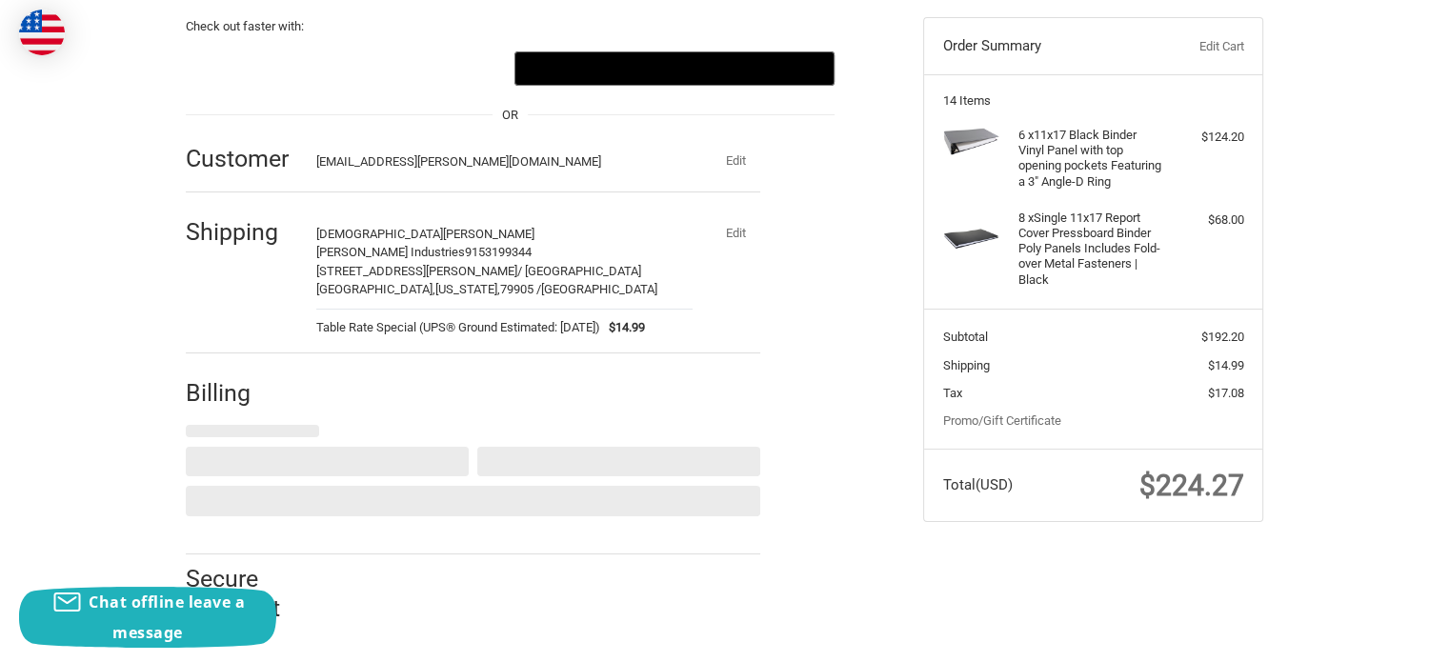
select select "US"
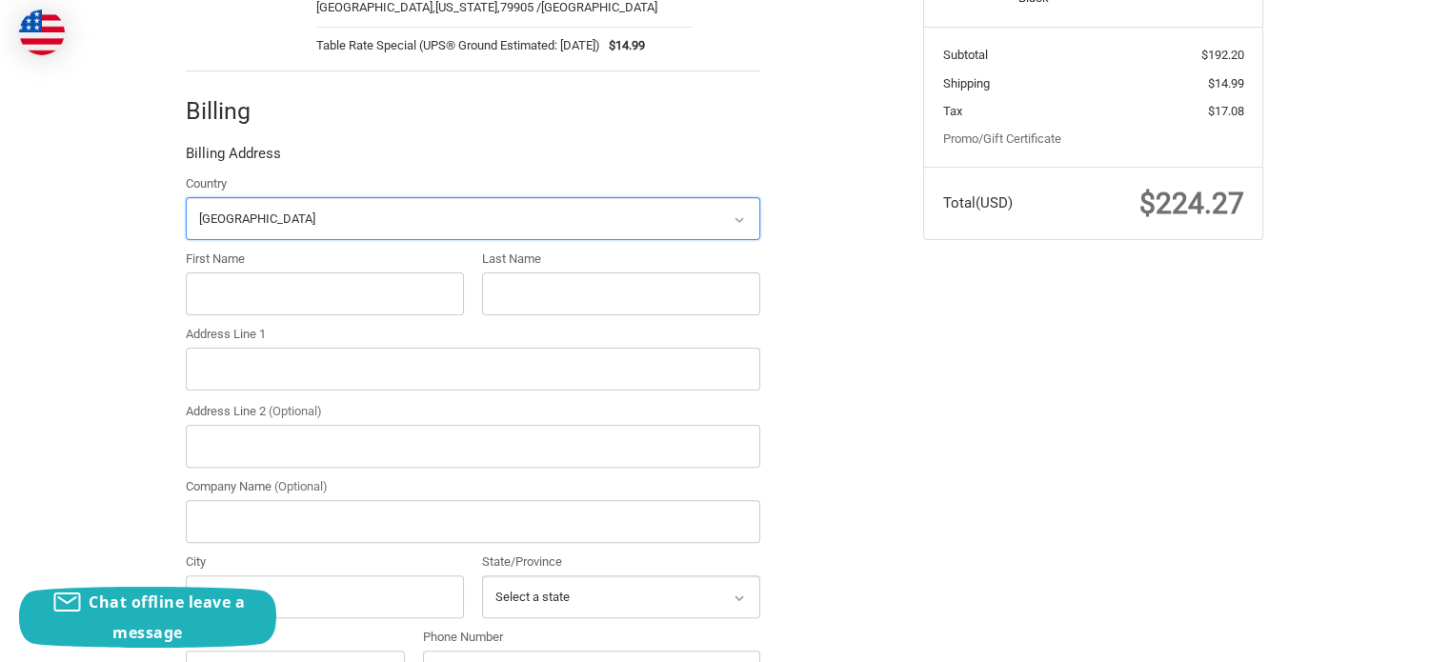
scroll to position [506, 0]
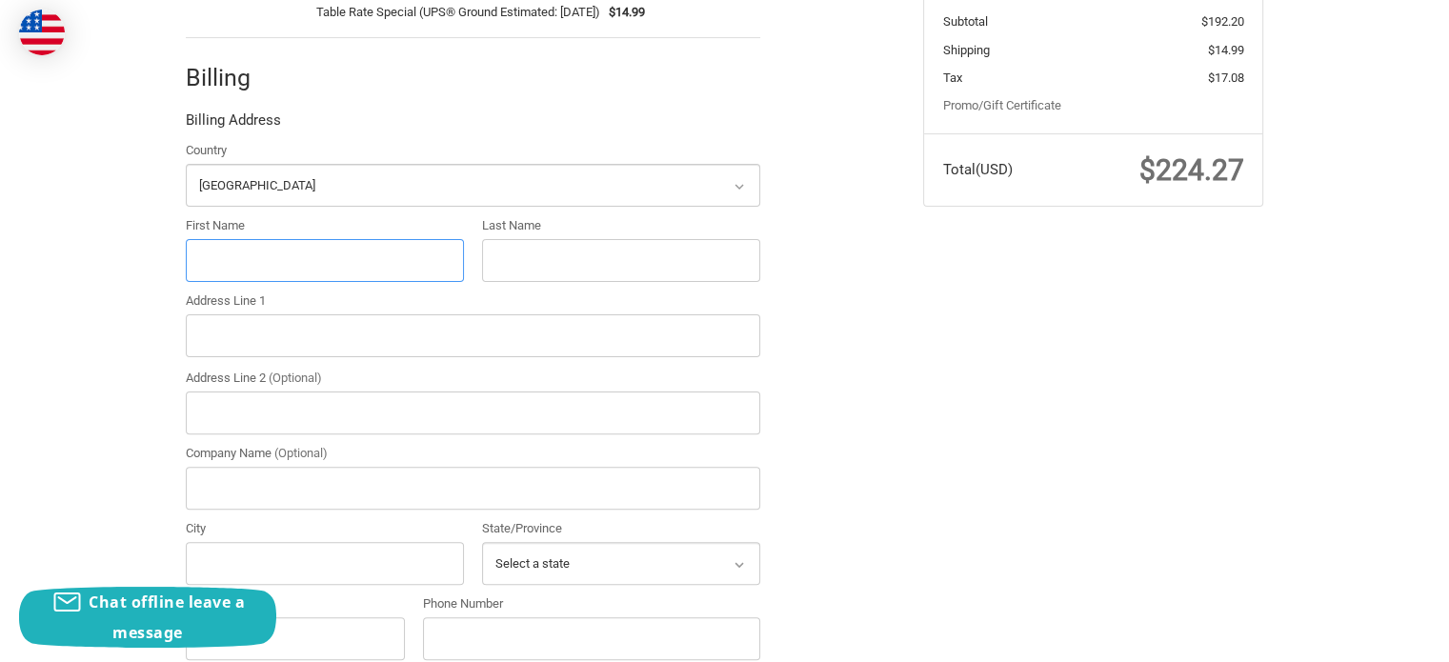
click at [218, 265] on input "First Name" at bounding box center [325, 260] width 278 height 43
type input "Avelardo"
type input "Chavira Jr"
type input "8687 United Plaza Blvd"
type input "Turner Industries"
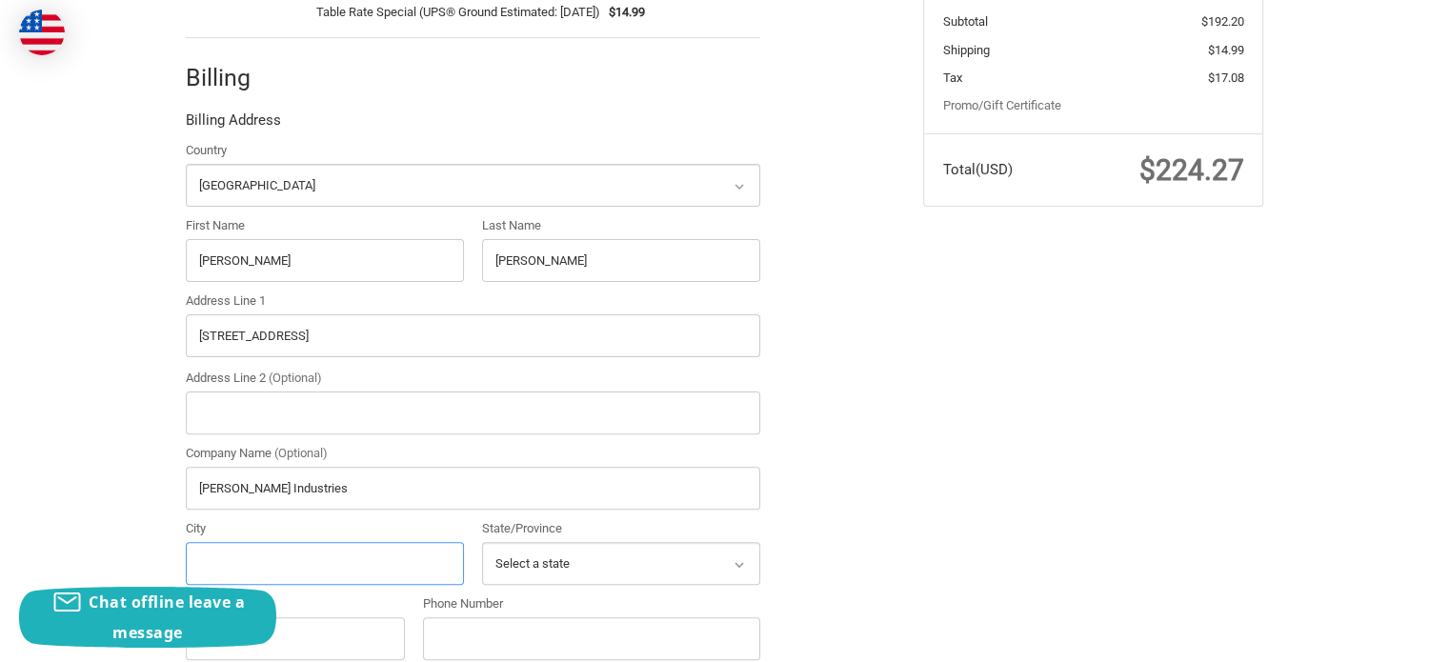
type input "Baton Rouge"
select select "LA"
type input "70809"
type input "9153199344"
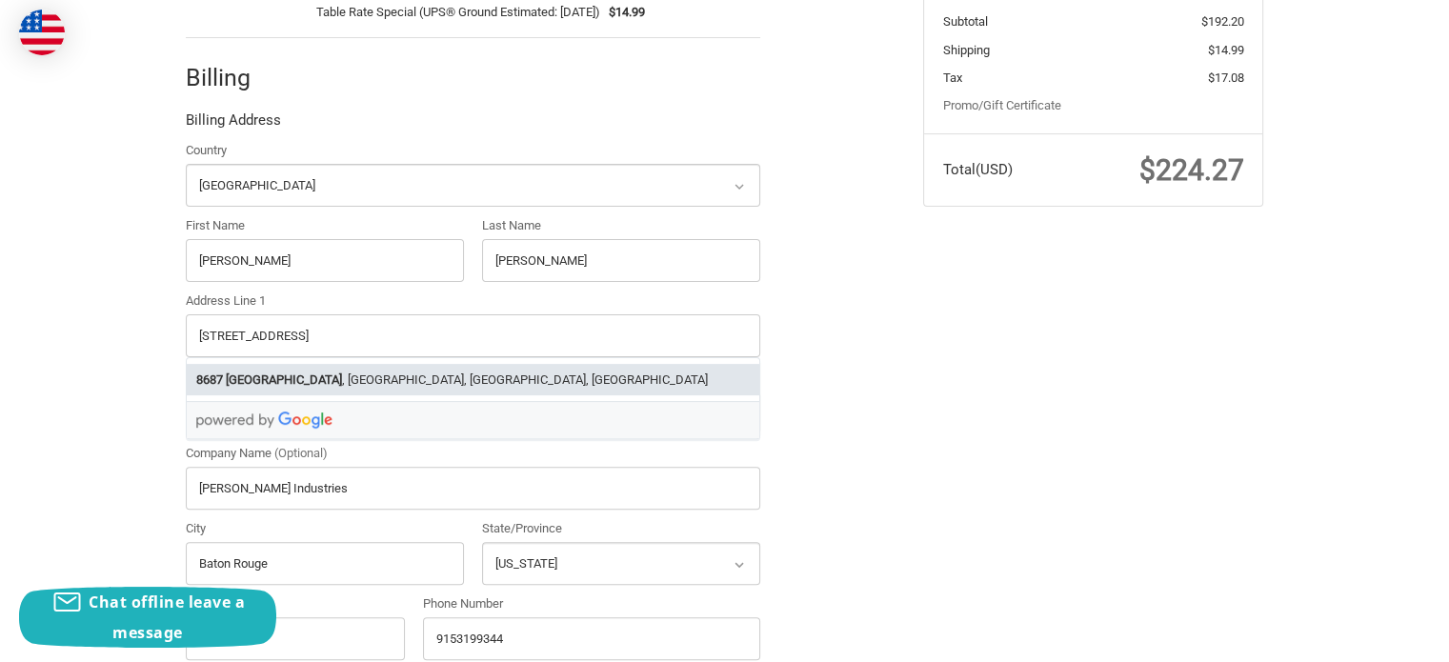
click at [962, 360] on div "Check out faster with: @import url(//fonts.googleapis.com/css?family=Google+San…" at bounding box center [724, 256] width 1143 height 1183
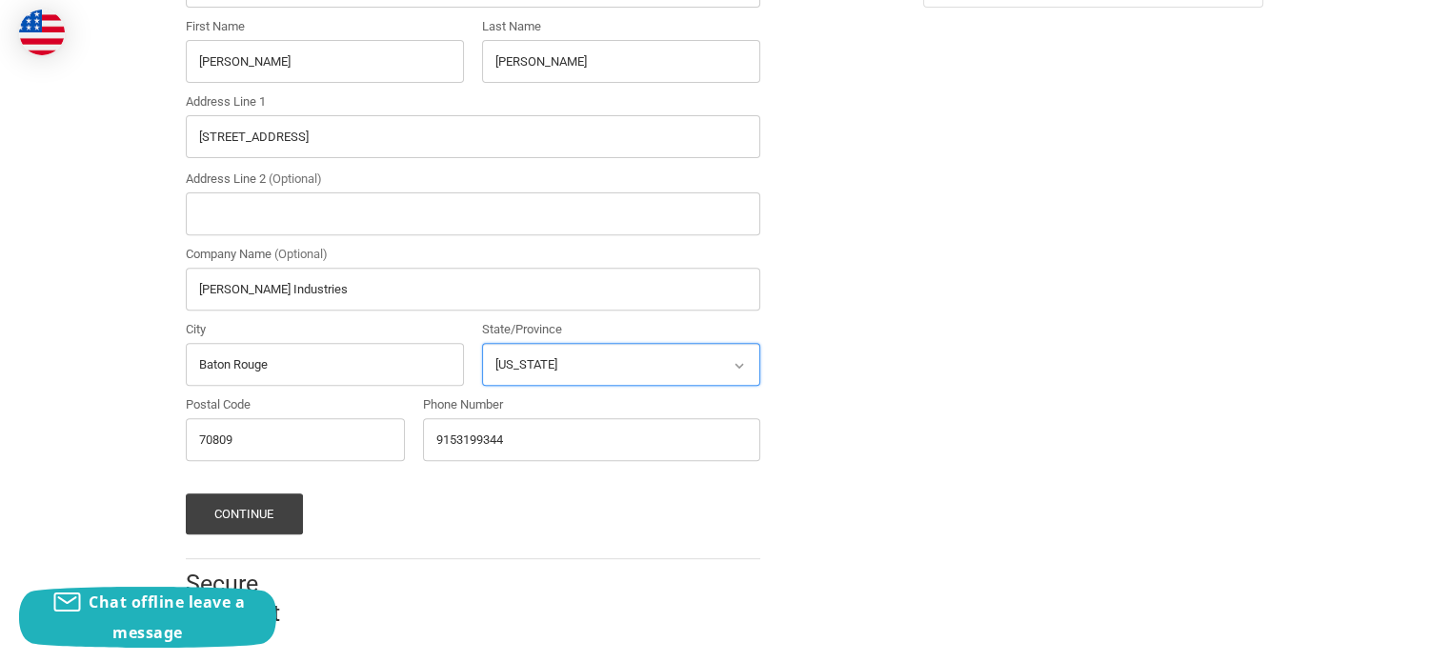
scroll to position [709, 0]
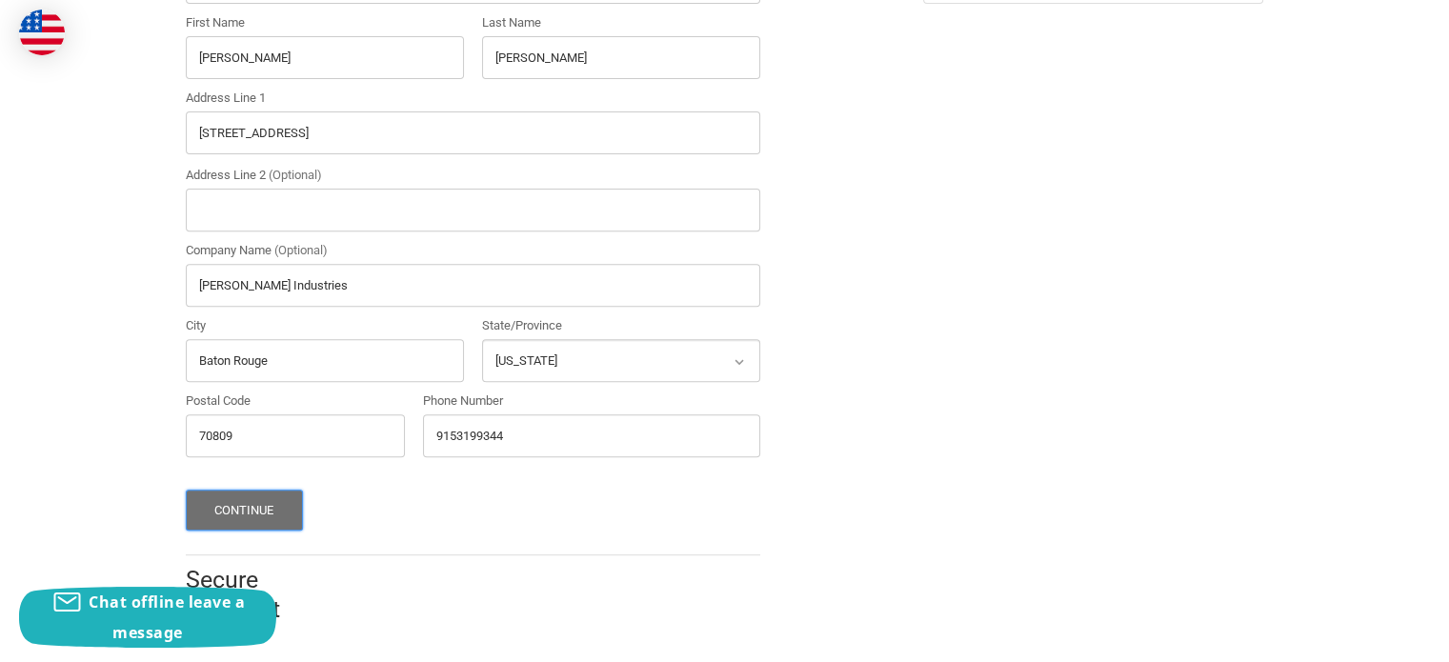
click at [282, 500] on button "Continue" at bounding box center [244, 510] width 117 height 41
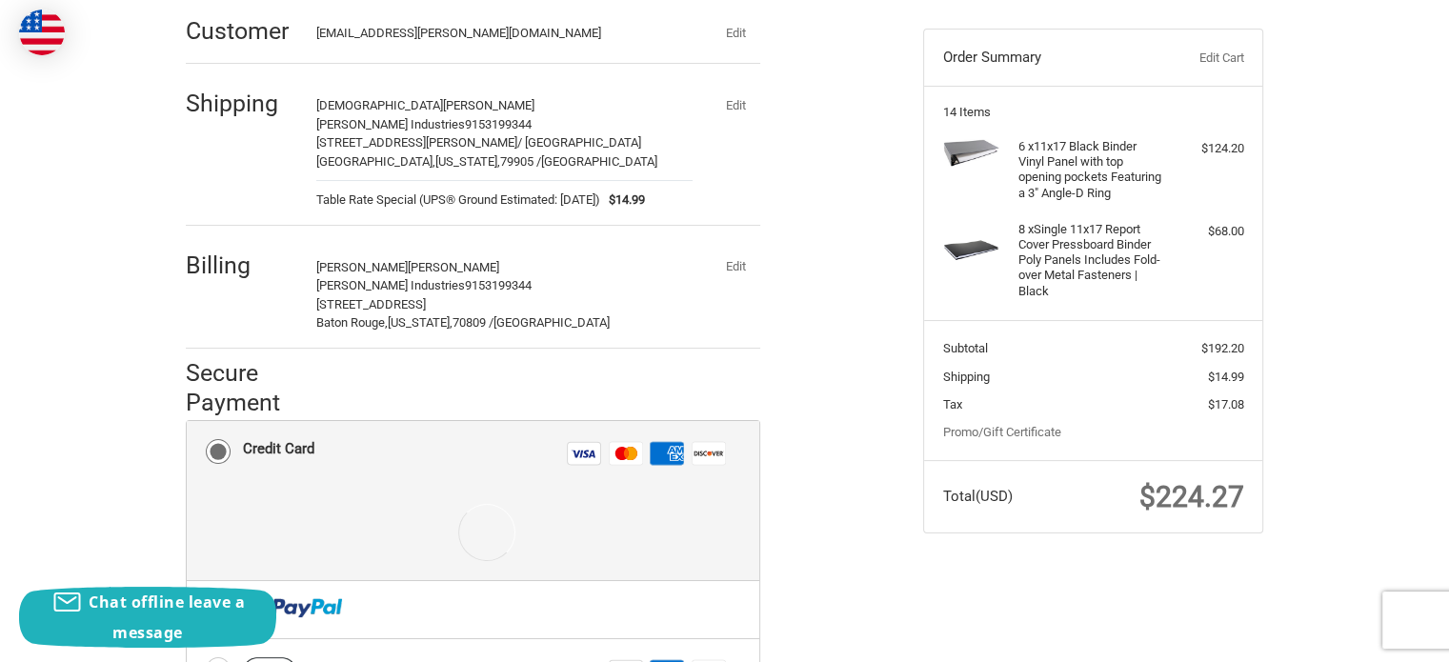
scroll to position [295, 0]
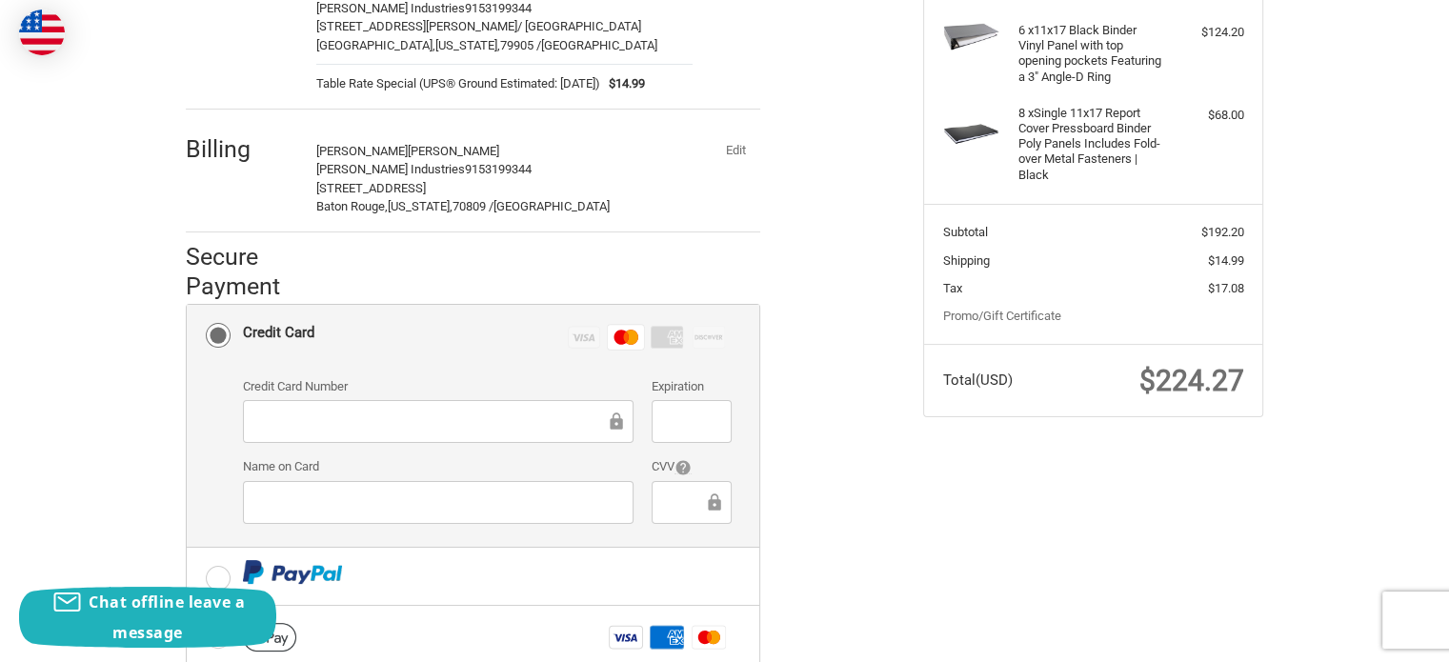
click at [231, 463] on li "Credit Card Visa Master Amex Discover Credit card Credit Card Number Expiration…" at bounding box center [473, 426] width 573 height 243
click at [376, 481] on div at bounding box center [438, 502] width 391 height 43
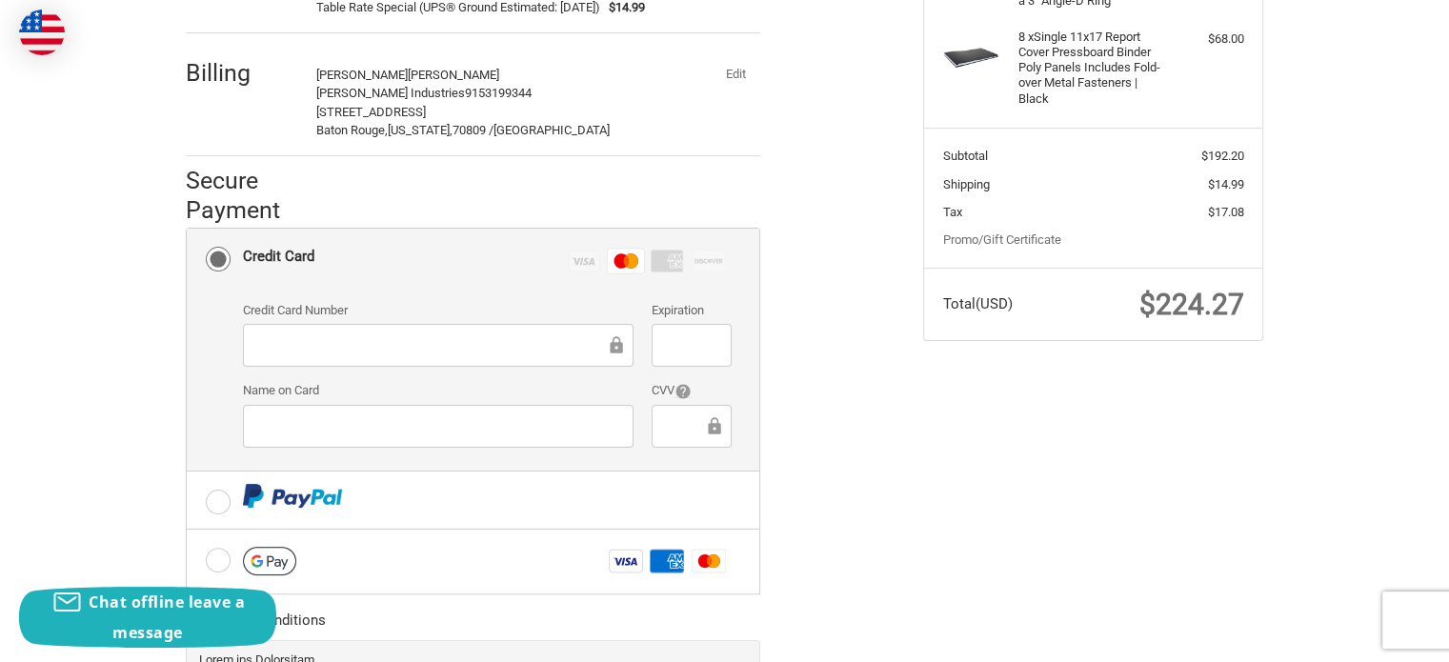
scroll to position [486, 0]
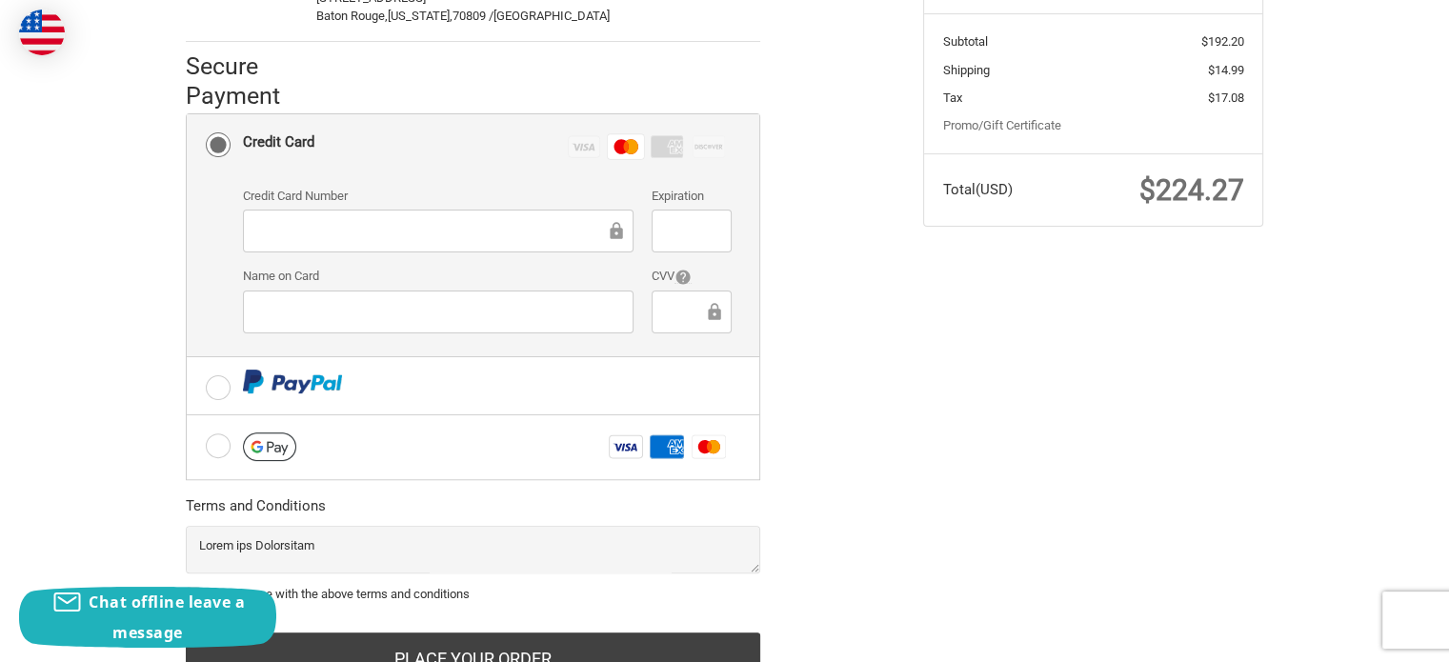
click at [1204, 357] on div "Check out faster with: @import url(//fonts.googleapis.com/css?family=Google+San…" at bounding box center [724, 205] width 1143 height 1041
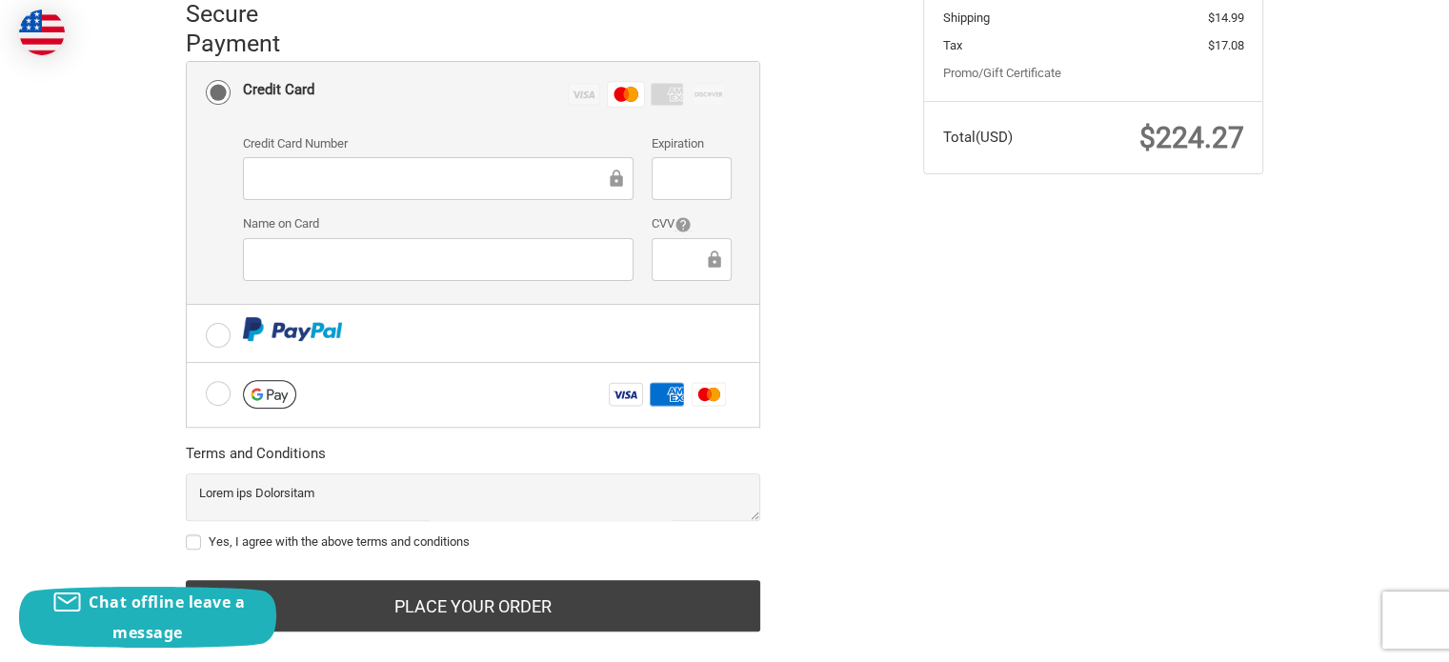
scroll to position [566, 0]
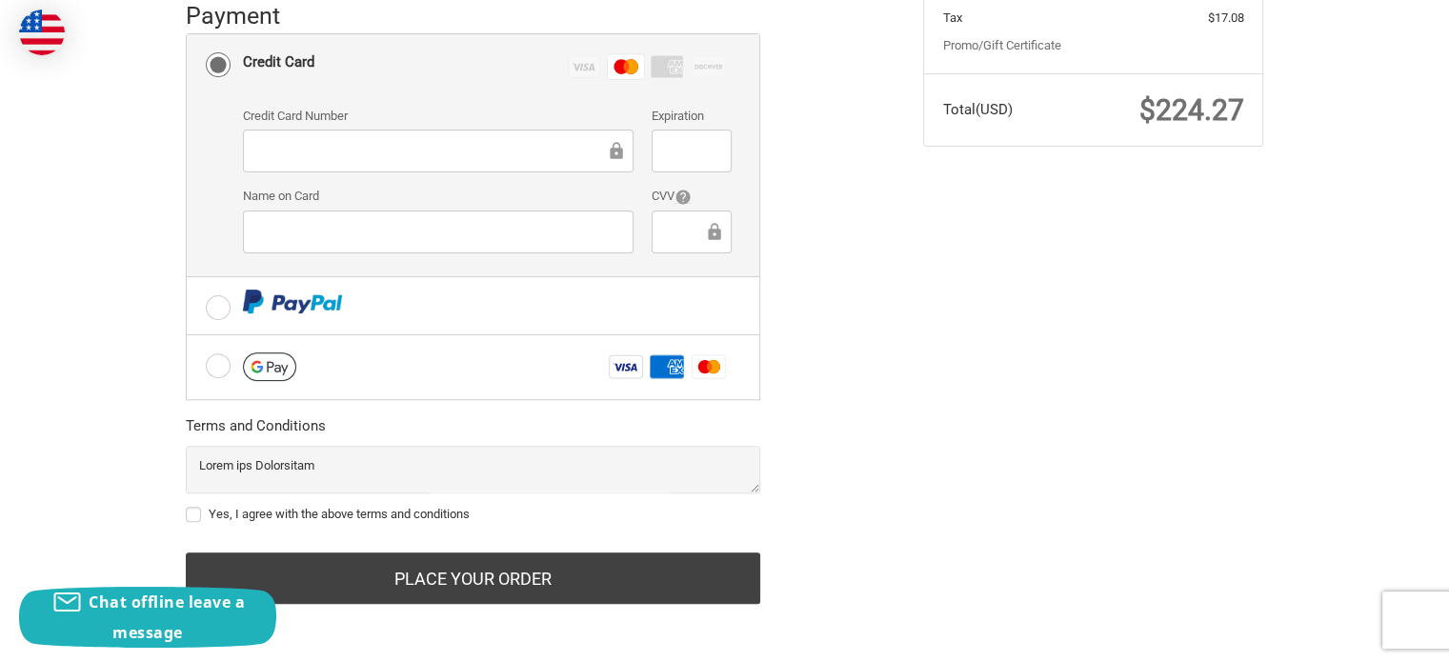
click at [187, 513] on label "Yes, I agree with the above terms and conditions" at bounding box center [473, 514] width 574 height 15
click at [187, 506] on input "Yes, I agree with the above terms and conditions" at bounding box center [186, 505] width 1 height 1
checkbox input "true"
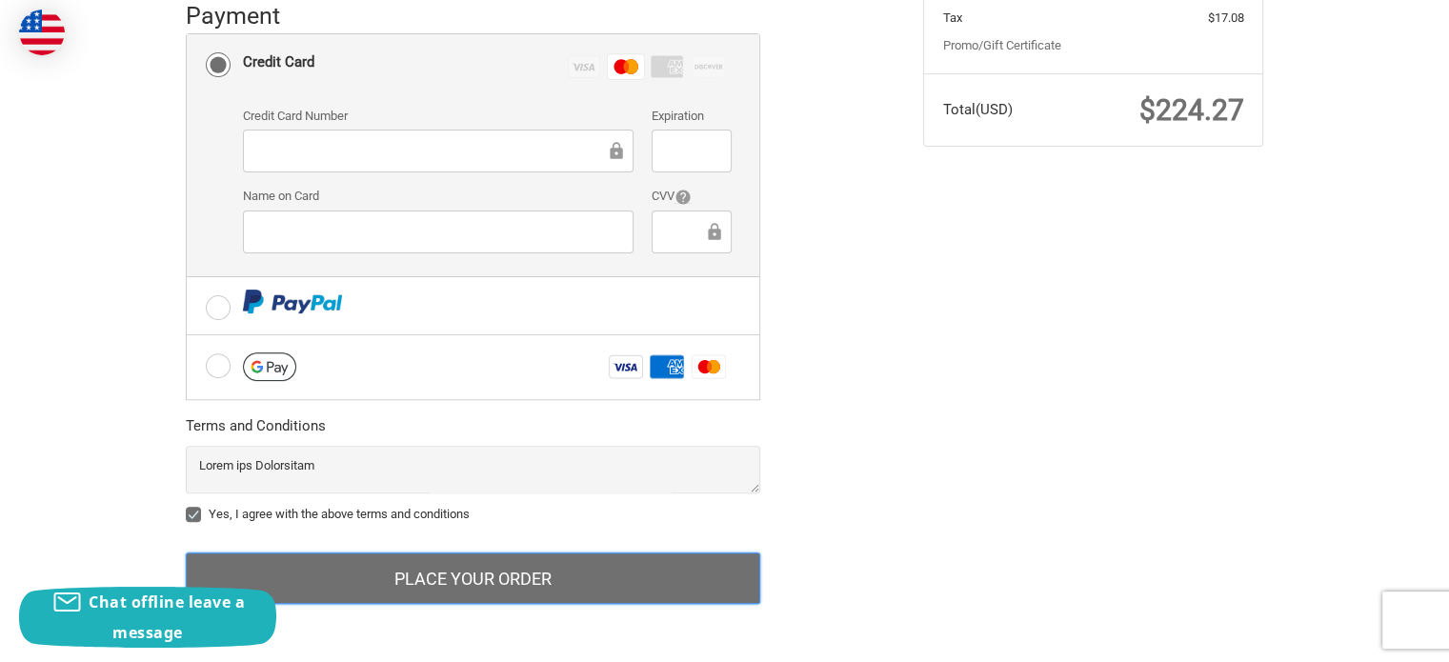
click at [454, 559] on button "Place Your Order" at bounding box center [473, 578] width 574 height 51
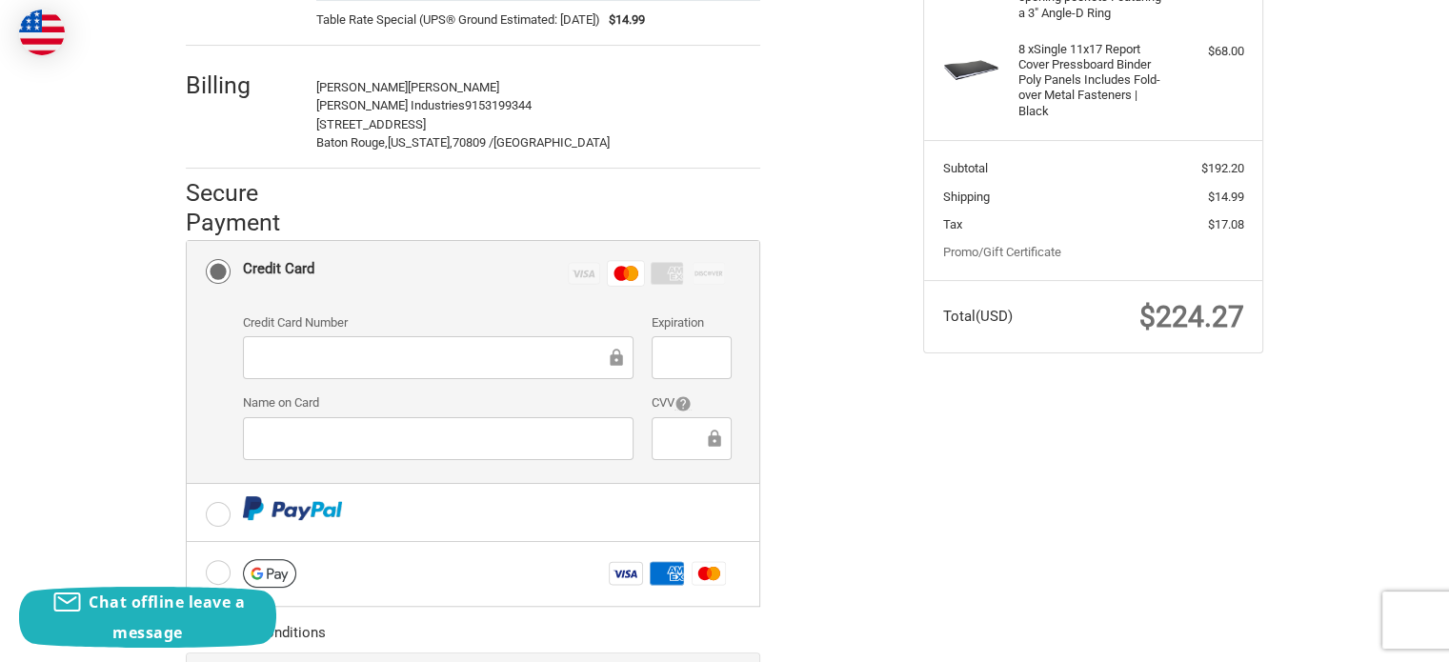
scroll to position [57, 0]
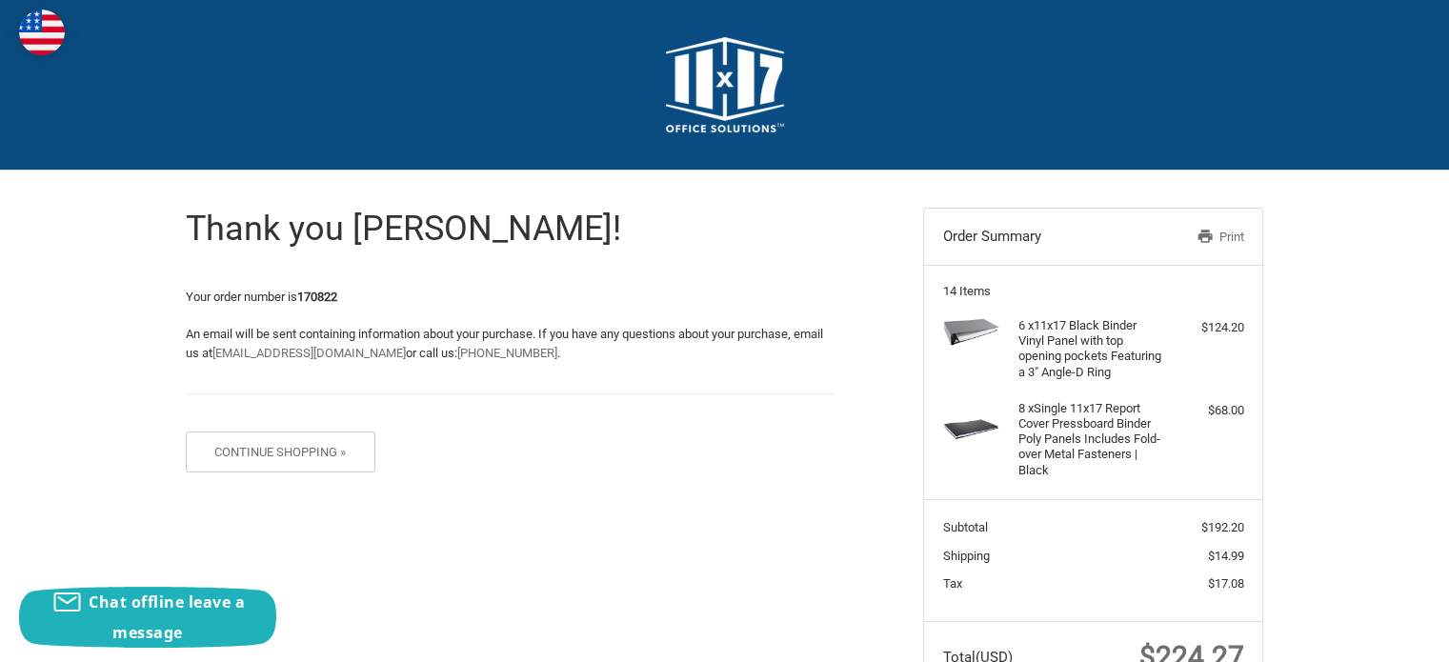
scroll to position [86, 0]
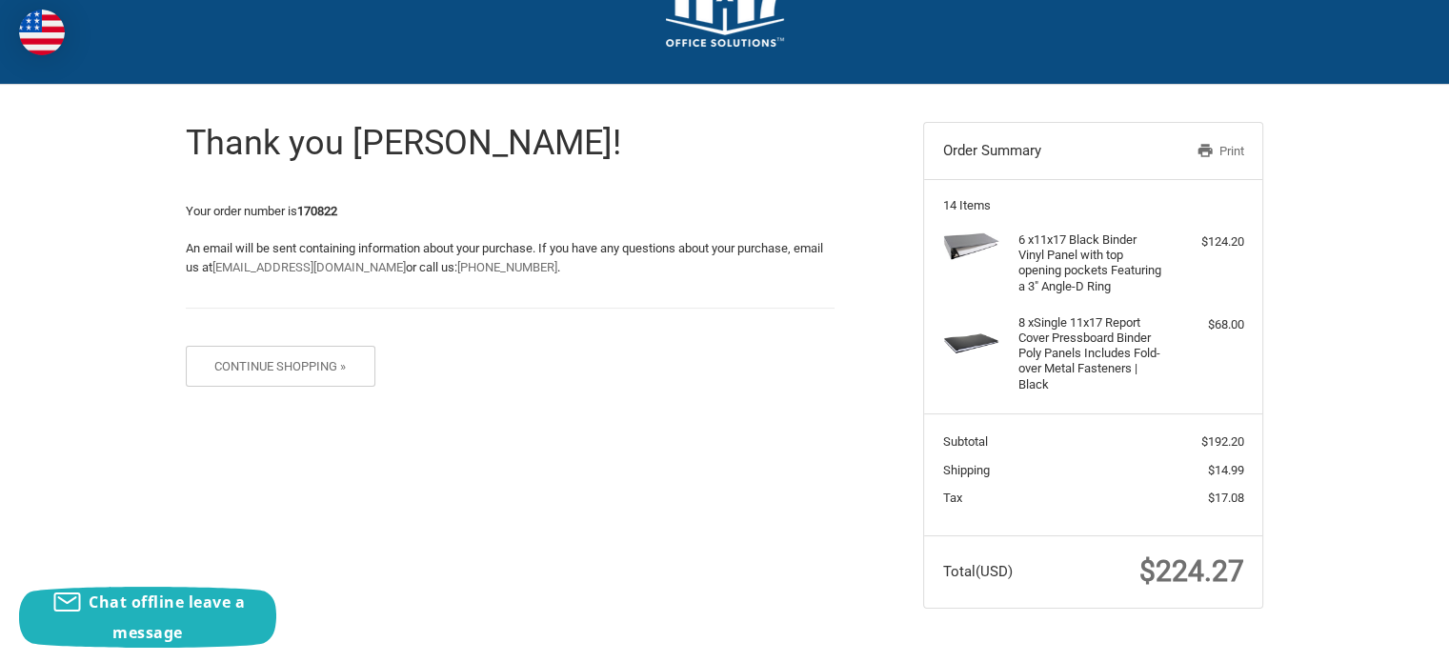
drag, startPoint x: 1238, startPoint y: 140, endPoint x: 1090, endPoint y: 574, distance: 459.1
click at [1238, 142] on link "Print" at bounding box center [1194, 151] width 98 height 19
